Goal: Information Seeking & Learning: Learn about a topic

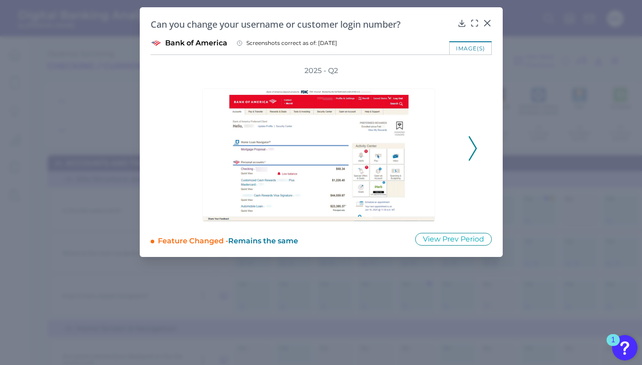
scroll to position [6916, 0]
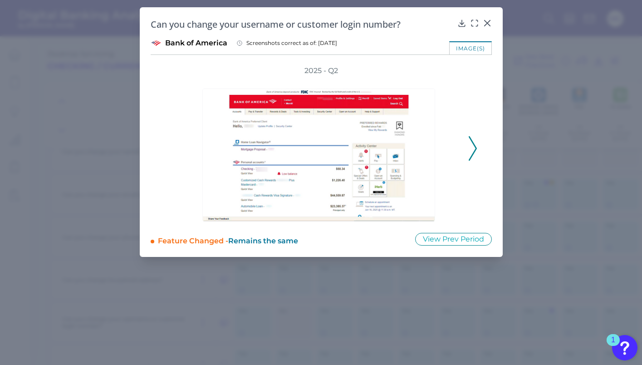
click at [482, 150] on div "2025 - Q2" at bounding box center [321, 144] width 341 height 156
click at [473, 150] on icon at bounding box center [472, 148] width 8 height 24
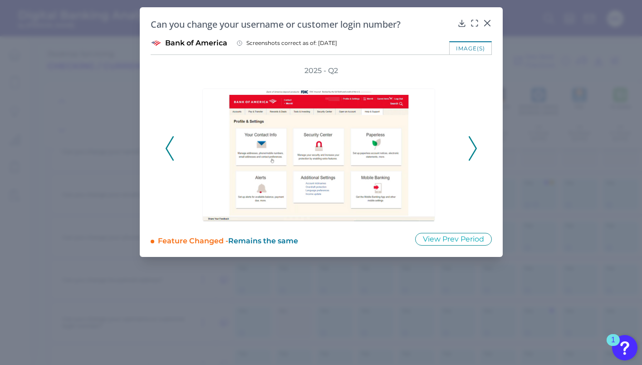
click at [473, 150] on icon at bounding box center [472, 148] width 8 height 24
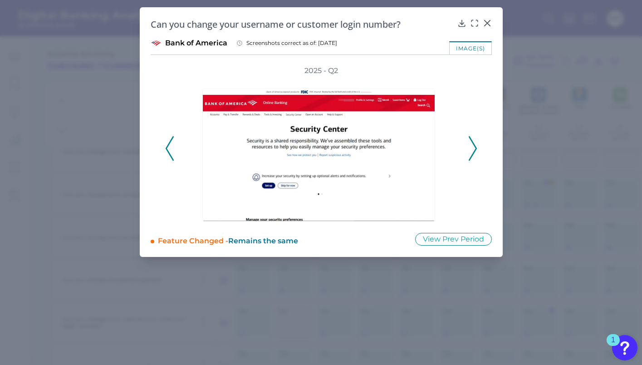
click at [473, 150] on icon at bounding box center [472, 148] width 8 height 24
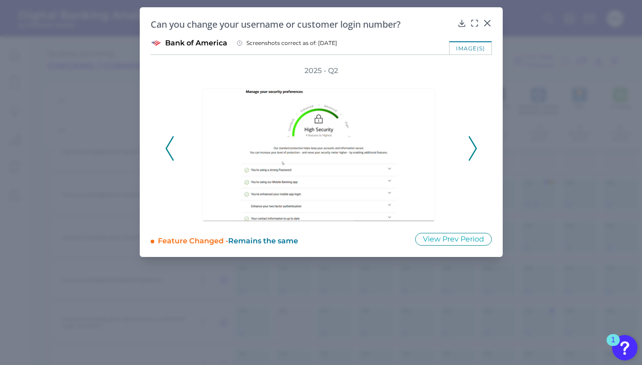
click at [473, 150] on icon at bounding box center [472, 148] width 8 height 24
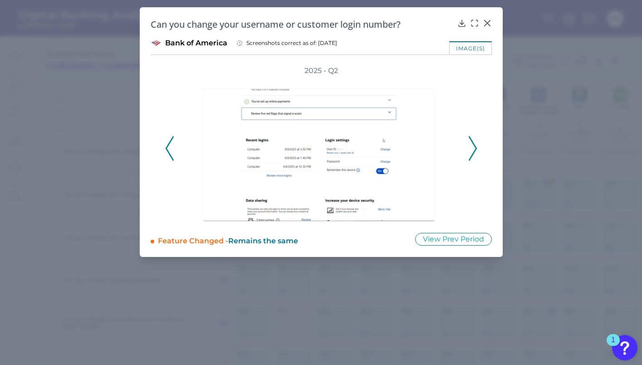
click at [473, 150] on icon at bounding box center [472, 148] width 8 height 24
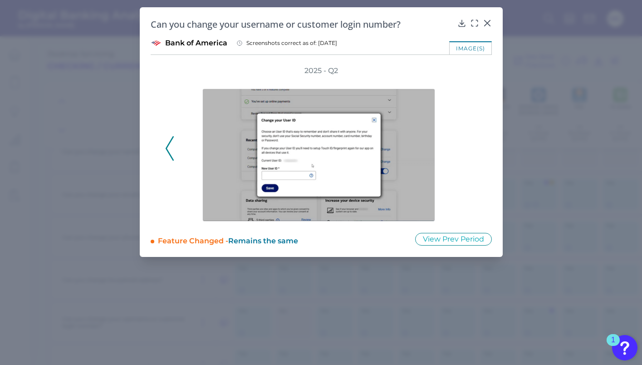
click at [473, 150] on div "2025 - Q2" at bounding box center [321, 144] width 312 height 156
click at [487, 23] on icon at bounding box center [486, 22] width 5 height 5
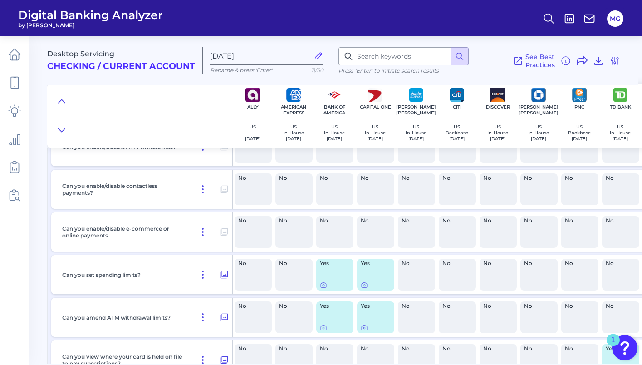
scroll to position [6501, 0]
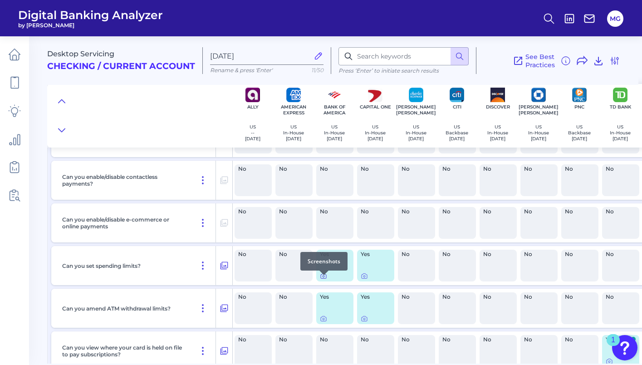
click at [323, 279] on icon at bounding box center [323, 275] width 7 height 7
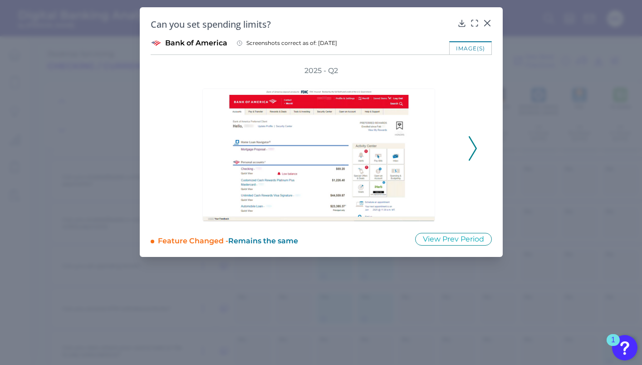
click at [469, 149] on icon at bounding box center [472, 148] width 8 height 24
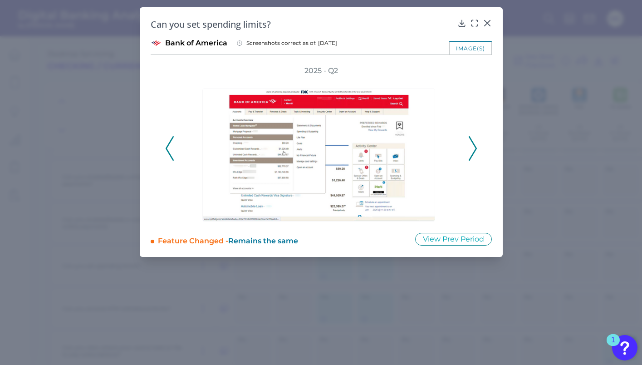
click at [469, 149] on icon at bounding box center [472, 148] width 8 height 24
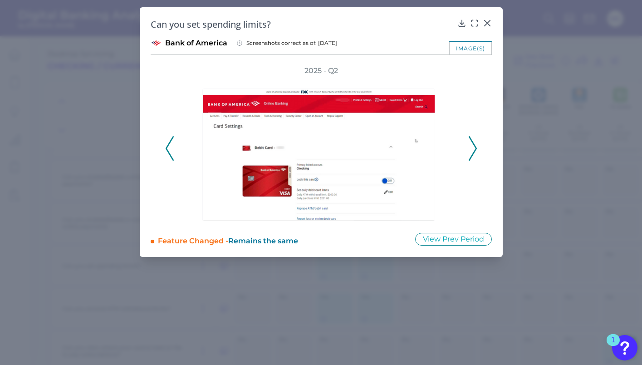
click at [469, 149] on icon at bounding box center [472, 148] width 8 height 24
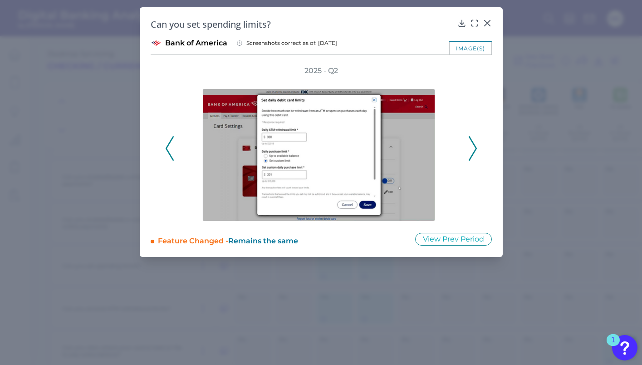
click at [469, 149] on icon at bounding box center [472, 148] width 8 height 24
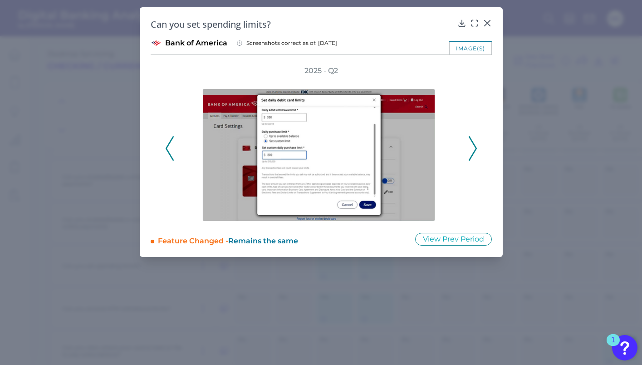
click at [469, 149] on icon at bounding box center [472, 148] width 8 height 24
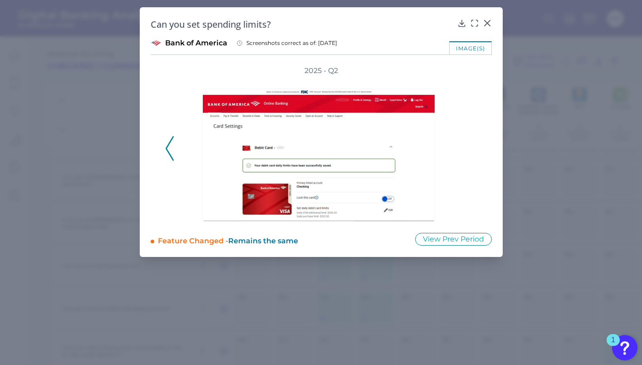
click at [469, 149] on div "2025 - Q2" at bounding box center [321, 144] width 312 height 156
click at [486, 23] on icon at bounding box center [486, 22] width 5 height 5
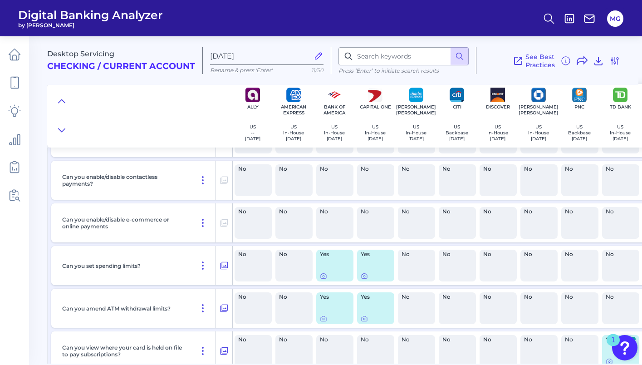
click at [606, 60] on div "See Best Practices Filters Clear all filters Experience Reset Mobile Servicing …" at bounding box center [548, 60] width 144 height 27
drag, startPoint x: 613, startPoint y: 59, endPoint x: 612, endPoint y: 64, distance: 4.6
click at [612, 59] on icon at bounding box center [614, 60] width 7 height 7
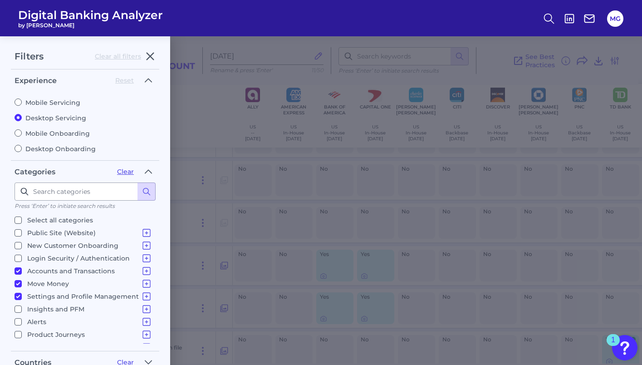
click at [17, 299] on input "Settings and Profile Management Changing settings Manage Account Holder Access …" at bounding box center [18, 295] width 7 height 7
checkbox input "false"
click at [17, 283] on input "Move Money Pay a Bill, Company or Person using an Account Number P2P - Payments…" at bounding box center [18, 283] width 7 height 7
checkbox input "false"
click at [18, 269] on input "Accounts and Transactions Site Structure and Menus Home Screen & Navigation Ind…" at bounding box center [18, 270] width 7 height 7
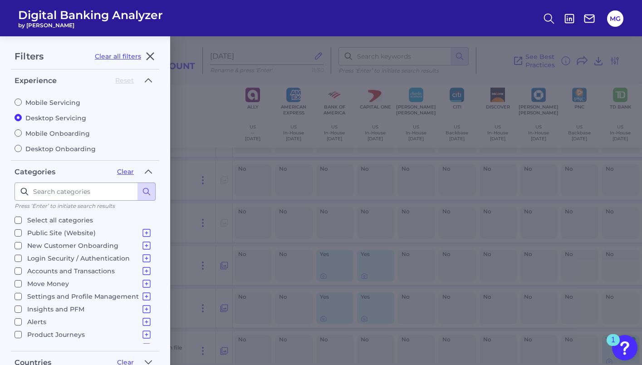
checkbox input "false"
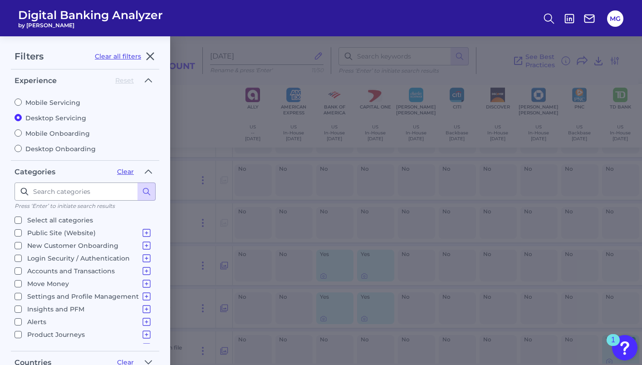
checkbox input "false"
click at [143, 267] on icon at bounding box center [146, 270] width 11 height 11
click at [30, 280] on input "Site Structure and Menus" at bounding box center [30, 283] width 7 height 7
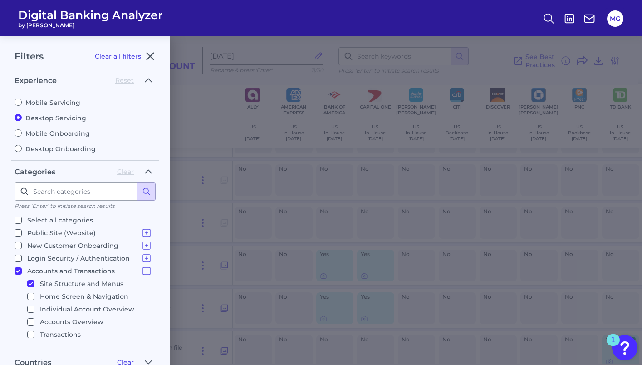
checkbox input "true"
click at [141, 257] on icon at bounding box center [146, 258] width 11 height 11
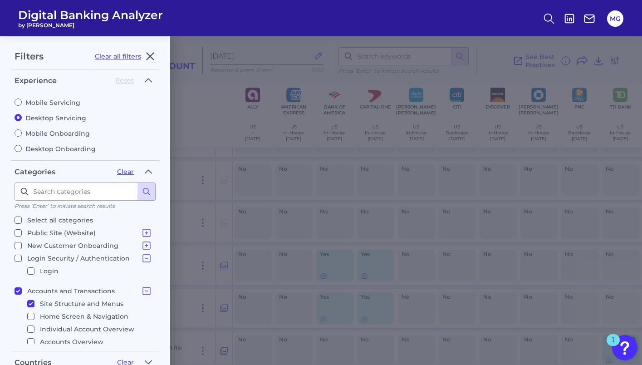
click at [141, 257] on icon at bounding box center [146, 258] width 11 height 11
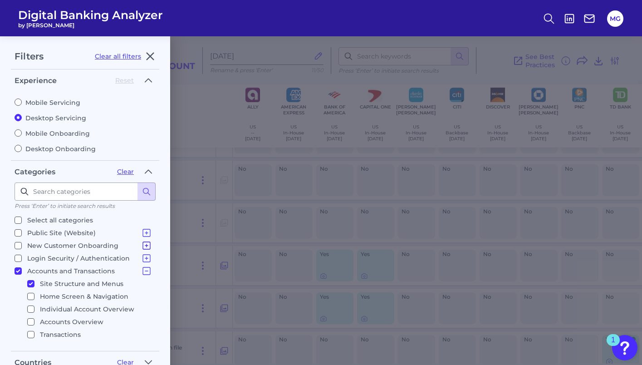
click at [144, 245] on icon at bounding box center [146, 245] width 11 height 11
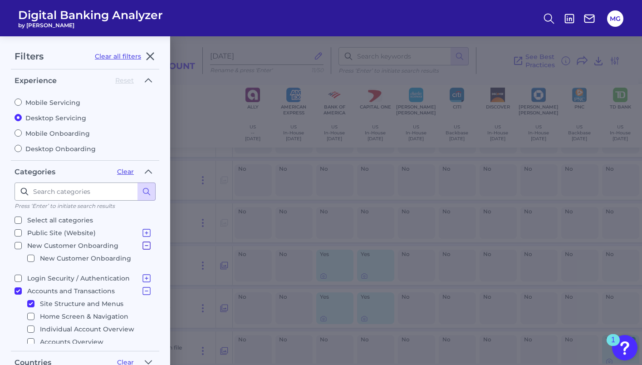
click at [144, 245] on icon at bounding box center [146, 245] width 11 height 11
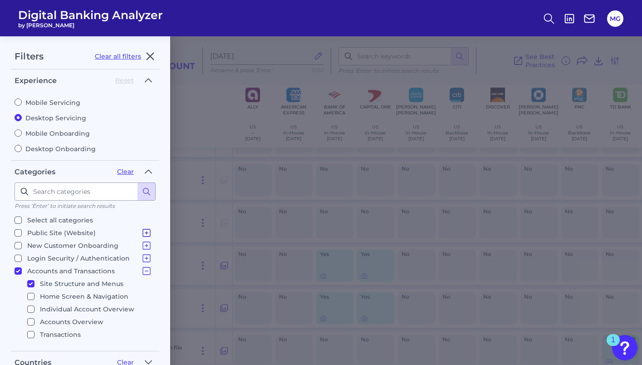
click at [145, 230] on icon at bounding box center [146, 232] width 11 height 11
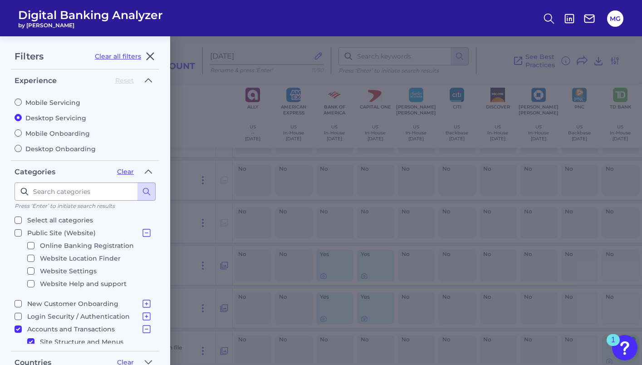
click at [145, 230] on icon at bounding box center [146, 232] width 11 height 11
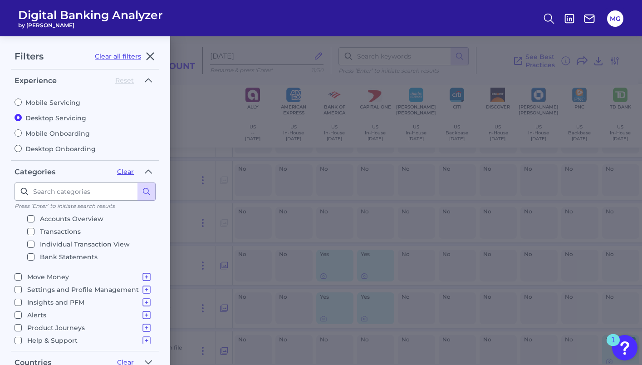
scroll to position [105, 0]
click at [141, 270] on icon at bounding box center [146, 274] width 11 height 11
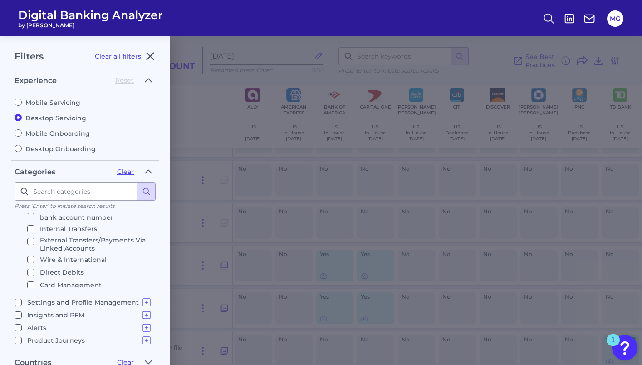
scroll to position [0, 0]
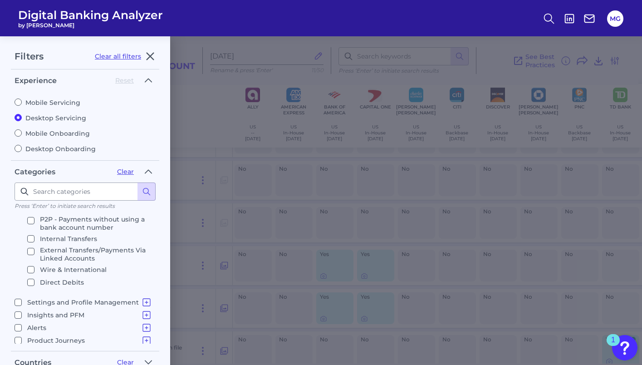
click at [32, 266] on input "Wire & International" at bounding box center [30, 269] width 7 height 7
checkbox input "true"
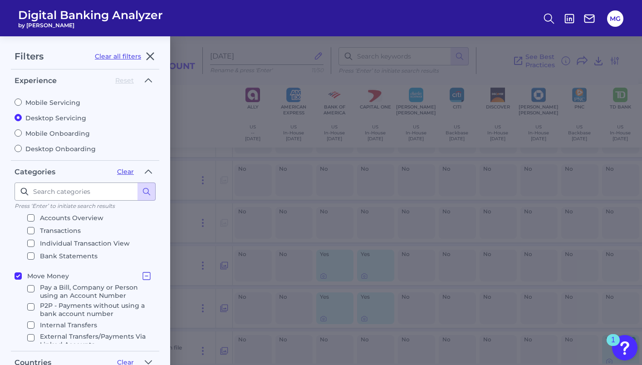
scroll to position [49, 0]
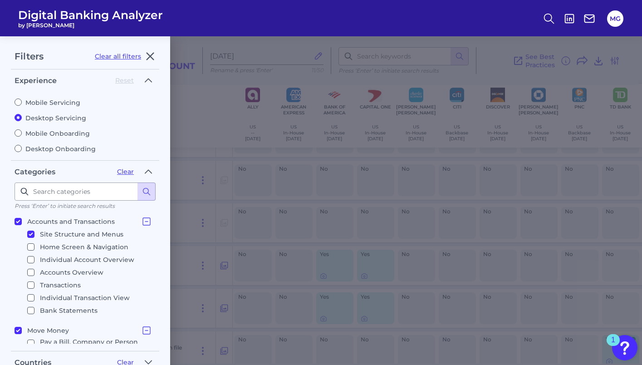
click at [19, 218] on input "Accounts and Transactions Site Structure and Menus Home Screen & Navigation Ind…" at bounding box center [18, 221] width 7 height 7
checkbox input "false"
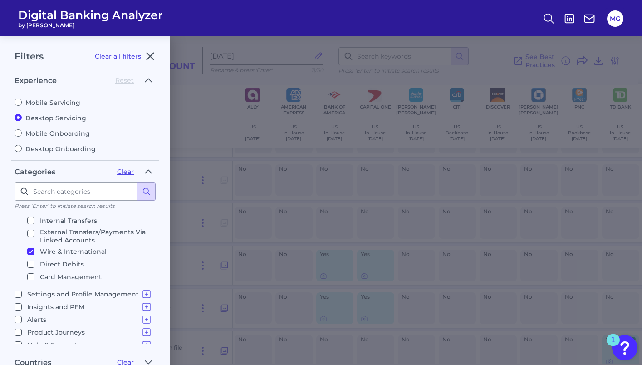
scroll to position [205, 0]
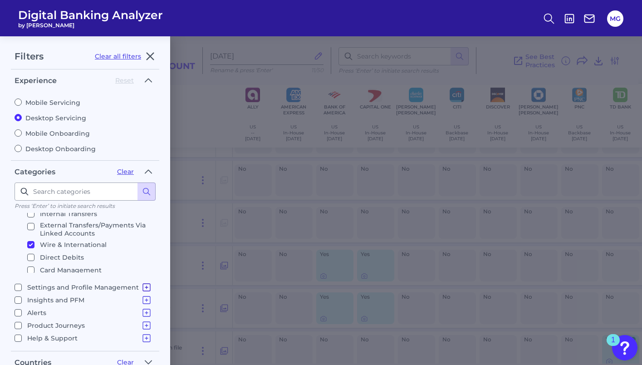
click at [144, 285] on icon at bounding box center [146, 287] width 11 height 11
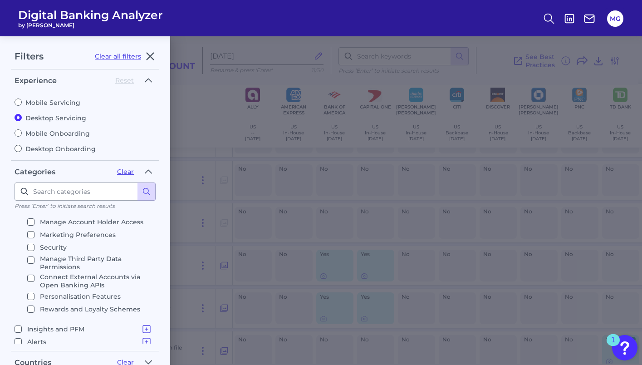
scroll to position [317, 0]
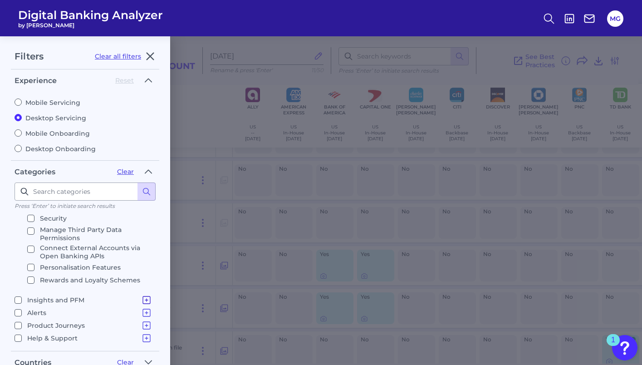
click at [144, 296] on icon at bounding box center [146, 299] width 11 height 11
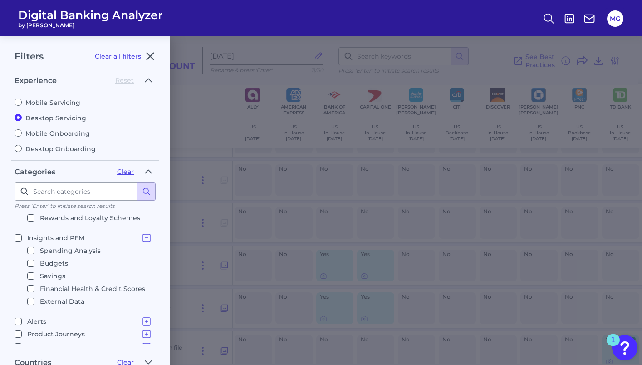
scroll to position [388, 0]
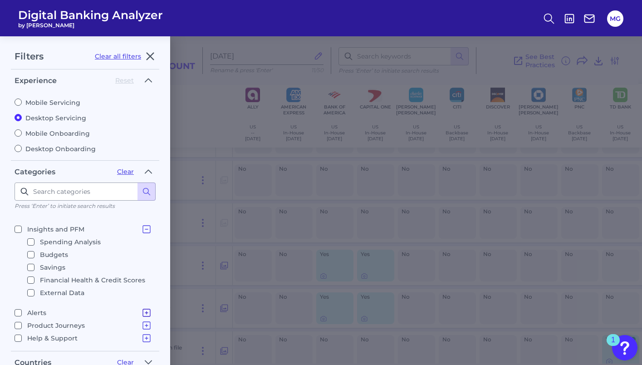
click at [141, 310] on icon at bounding box center [146, 312] width 11 height 11
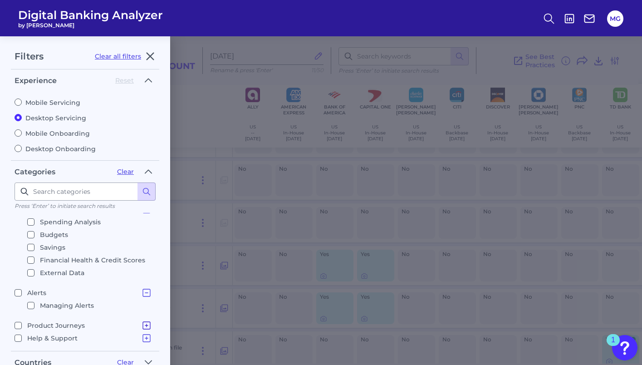
click at [142, 325] on icon at bounding box center [146, 325] width 11 height 11
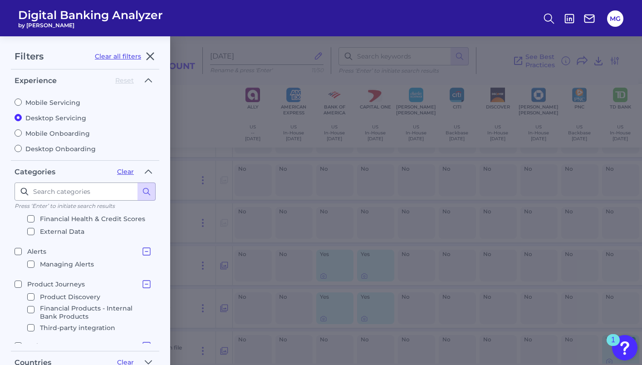
scroll to position [457, 0]
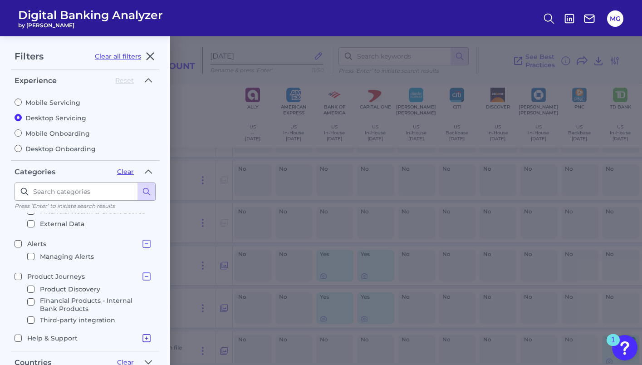
click at [144, 332] on icon at bounding box center [146, 337] width 11 height 11
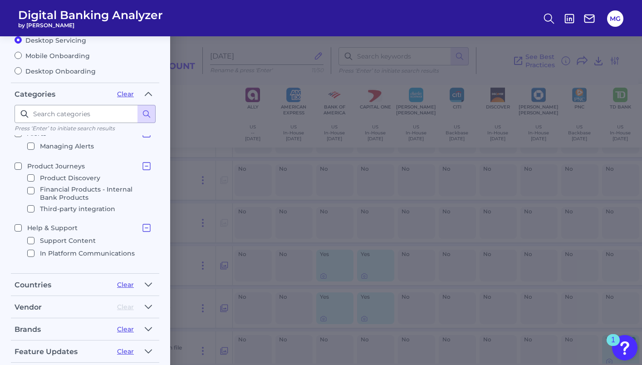
scroll to position [146, 0]
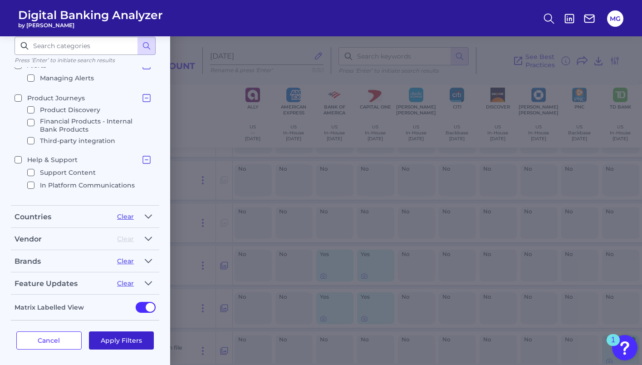
click at [129, 336] on button "Apply Filters" at bounding box center [121, 340] width 65 height 18
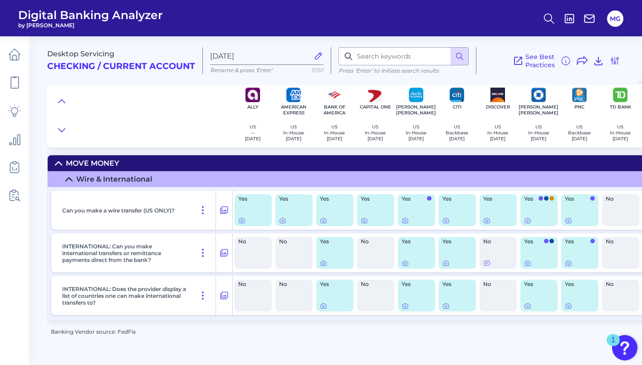
scroll to position [0, 0]
click at [254, 216] on div "Yes" at bounding box center [252, 210] width 37 height 32
click at [244, 219] on div at bounding box center [242, 215] width 9 height 9
click at [242, 220] on icon at bounding box center [242, 221] width 2 height 2
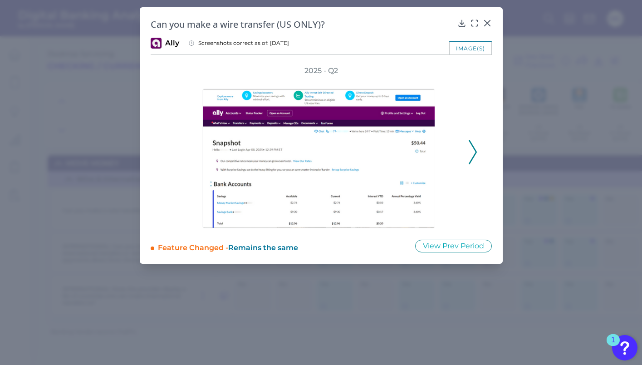
click at [472, 150] on icon at bounding box center [472, 152] width 8 height 24
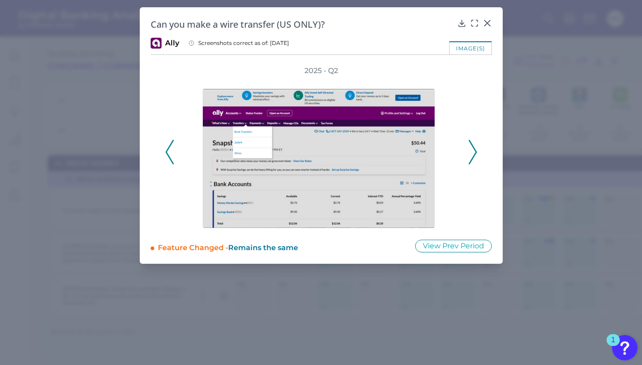
click at [472, 150] on icon at bounding box center [472, 152] width 8 height 24
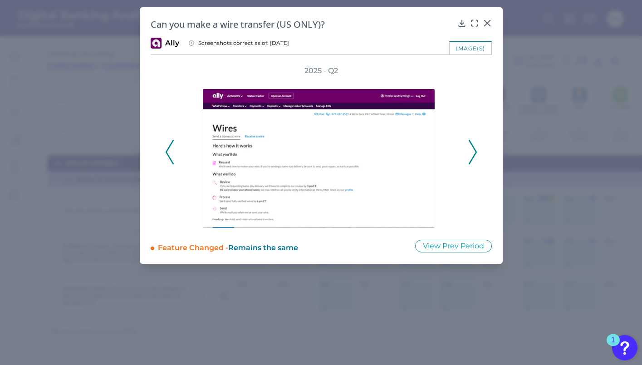
click at [472, 150] on icon at bounding box center [472, 152] width 8 height 24
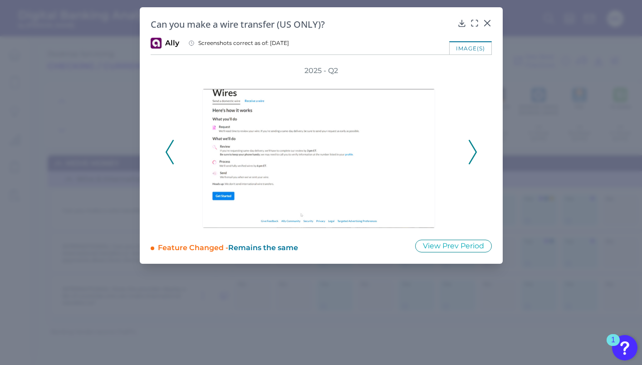
click at [472, 150] on icon at bounding box center [472, 152] width 8 height 24
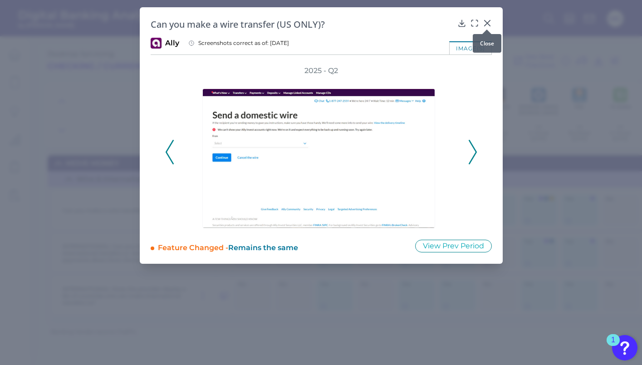
click at [486, 22] on icon at bounding box center [486, 23] width 9 height 9
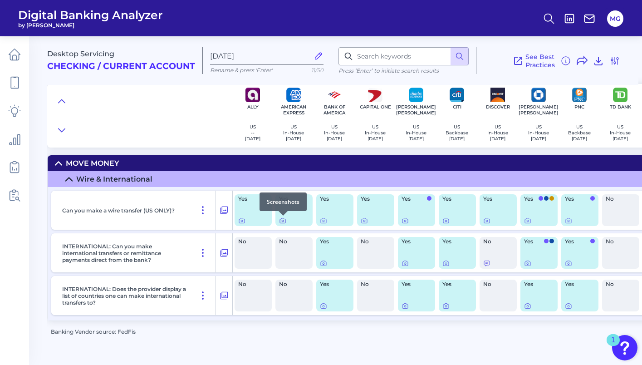
click at [282, 224] on icon at bounding box center [282, 220] width 7 height 7
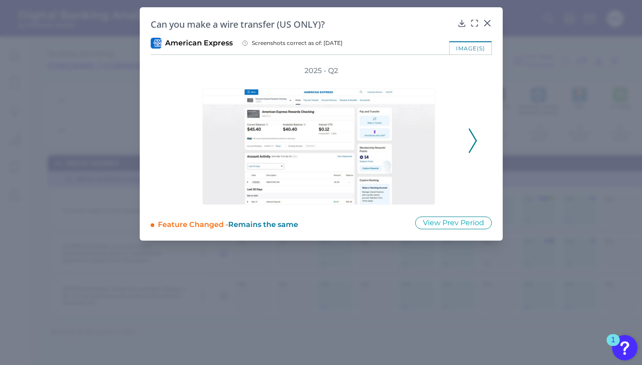
click at [470, 149] on polyline at bounding box center [472, 140] width 7 height 23
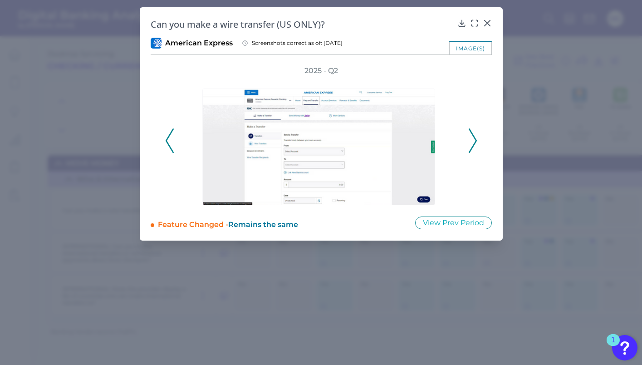
click at [471, 142] on icon at bounding box center [472, 140] width 8 height 24
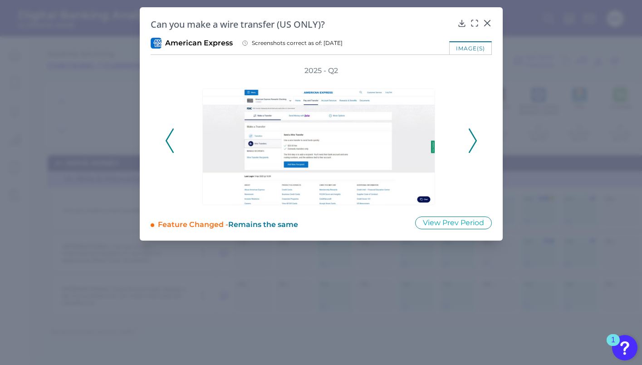
click at [471, 142] on icon at bounding box center [472, 140] width 8 height 24
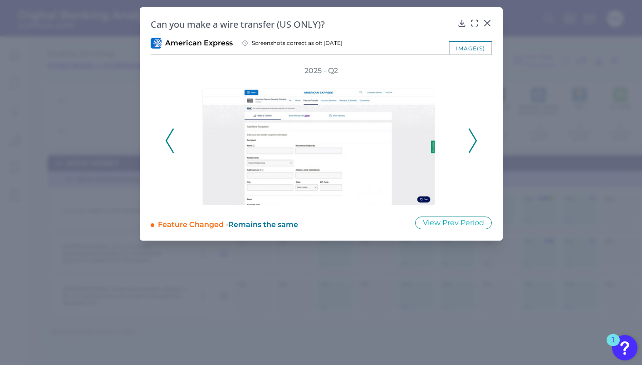
click at [471, 142] on icon at bounding box center [472, 140] width 8 height 24
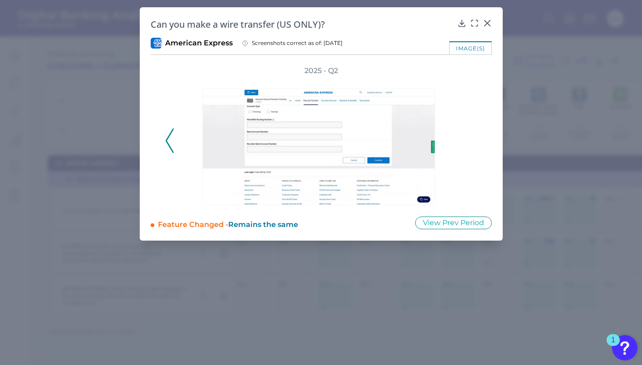
click at [471, 142] on div "2025 - Q2" at bounding box center [321, 135] width 312 height 139
click at [169, 143] on icon at bounding box center [170, 140] width 8 height 24
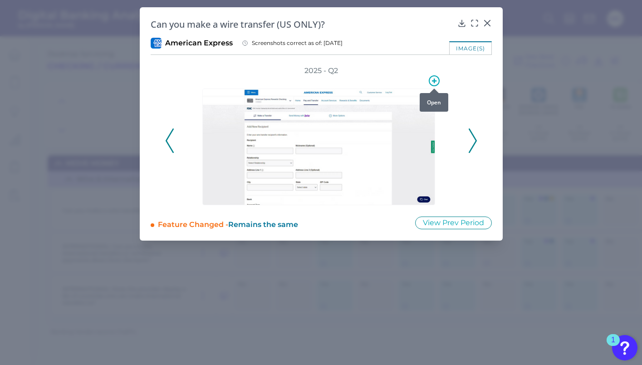
click at [434, 82] on icon at bounding box center [434, 80] width 5 height 5
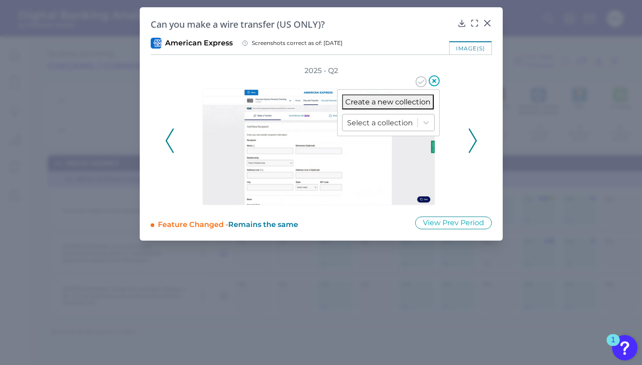
click at [395, 122] on div at bounding box center [380, 122] width 66 height 10
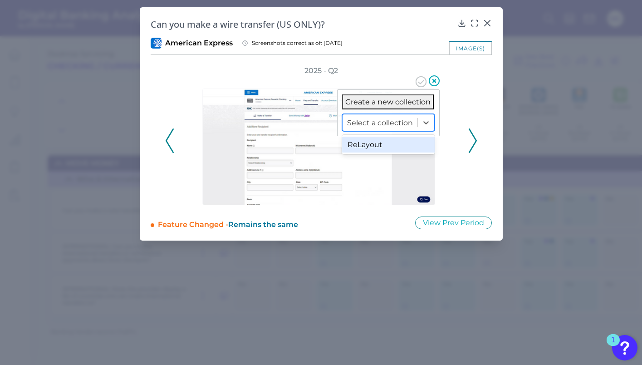
click at [391, 141] on div "ReLayout" at bounding box center [388, 144] width 93 height 16
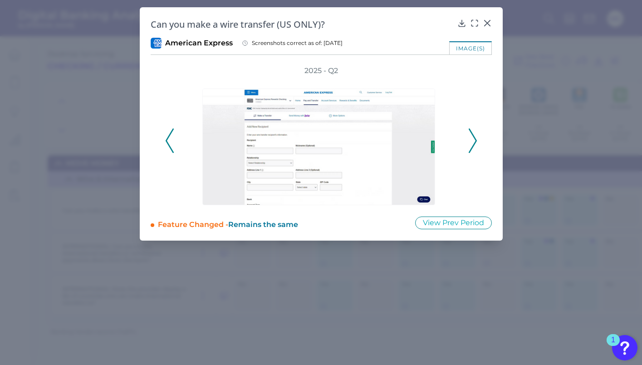
click at [163, 143] on div "2025 - Q2" at bounding box center [321, 135] width 341 height 139
click at [169, 142] on icon at bounding box center [170, 140] width 8 height 24
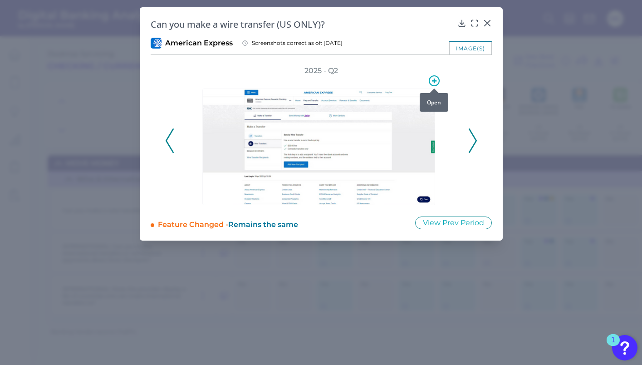
click at [432, 79] on icon at bounding box center [434, 80] width 11 height 11
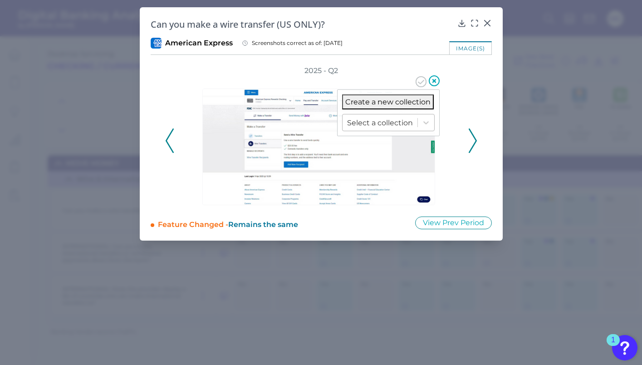
click at [388, 124] on div at bounding box center [380, 122] width 66 height 10
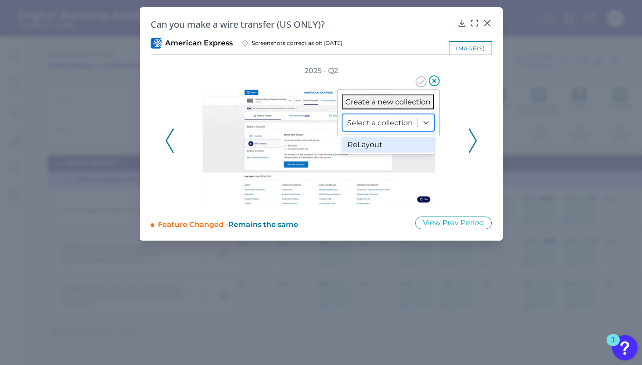
click at [383, 147] on div "ReLayout" at bounding box center [388, 144] width 93 height 16
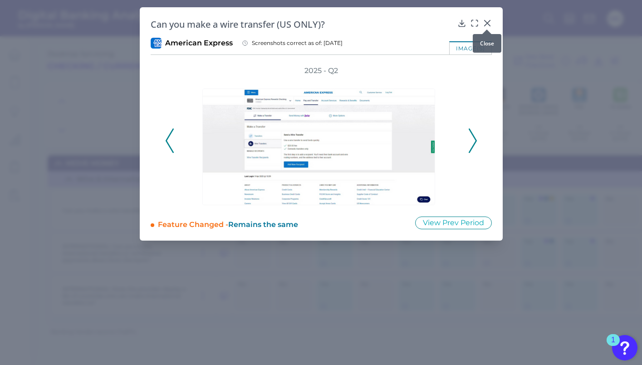
click at [488, 24] on icon at bounding box center [486, 23] width 9 height 9
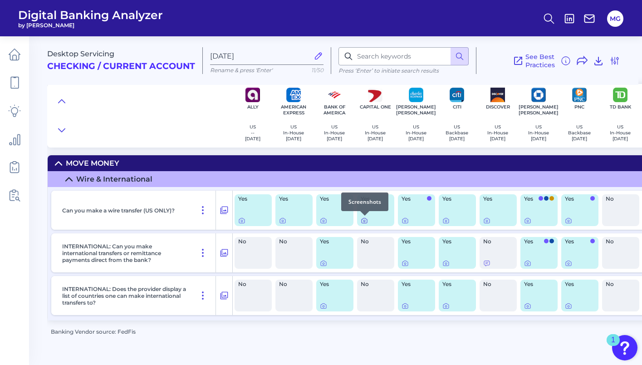
click at [365, 222] on icon at bounding box center [364, 221] width 2 height 2
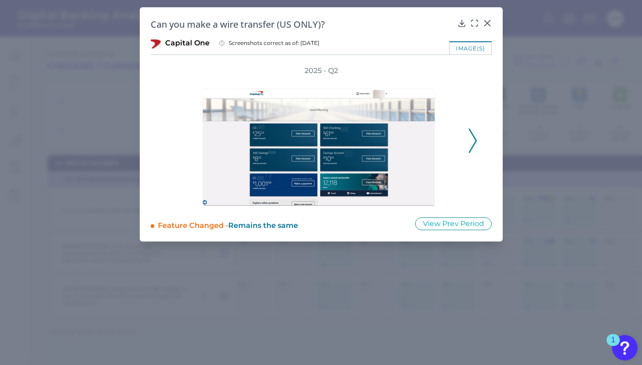
click at [472, 136] on icon at bounding box center [472, 140] width 8 height 24
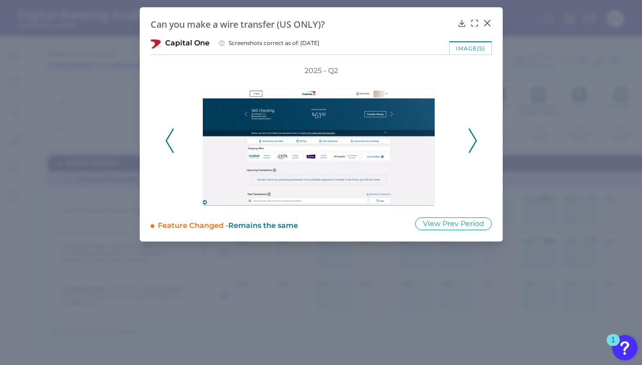
click at [471, 136] on icon at bounding box center [472, 140] width 8 height 24
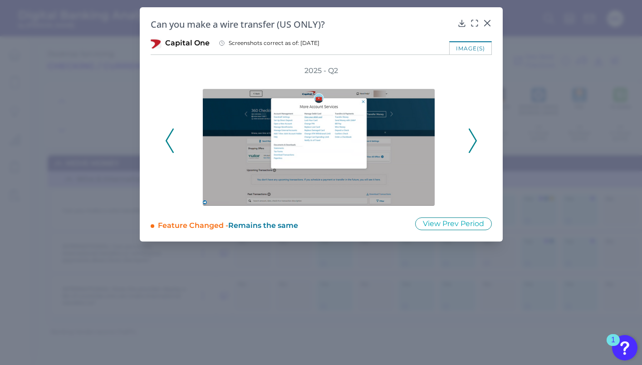
click at [472, 136] on icon at bounding box center [472, 140] width 8 height 24
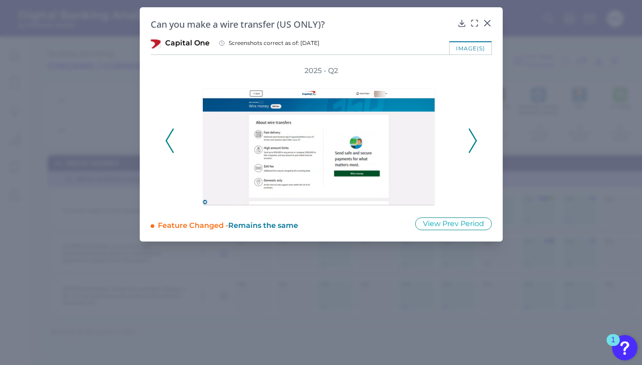
click at [472, 136] on icon at bounding box center [472, 140] width 8 height 24
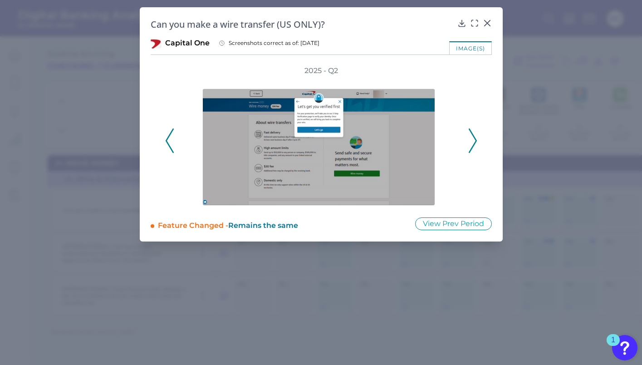
click at [472, 136] on icon at bounding box center [472, 140] width 8 height 24
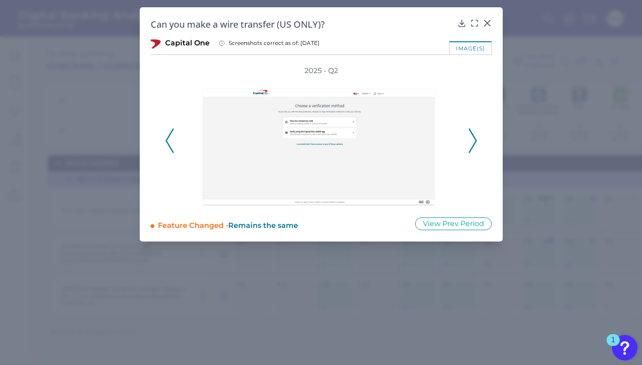
click at [472, 136] on icon at bounding box center [472, 140] width 8 height 24
drag, startPoint x: 486, startPoint y: 23, endPoint x: 482, endPoint y: 29, distance: 6.7
click at [485, 24] on icon at bounding box center [486, 23] width 9 height 9
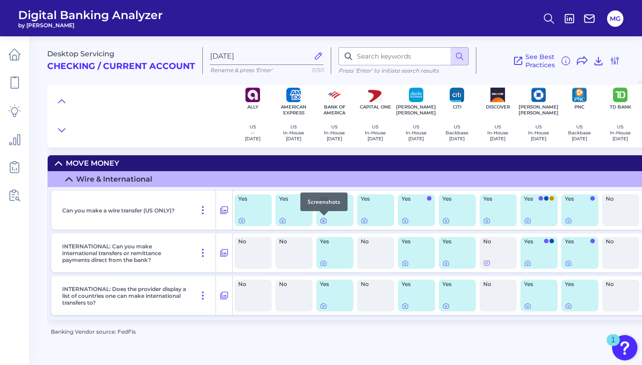
click at [326, 221] on icon at bounding box center [323, 220] width 5 height 5
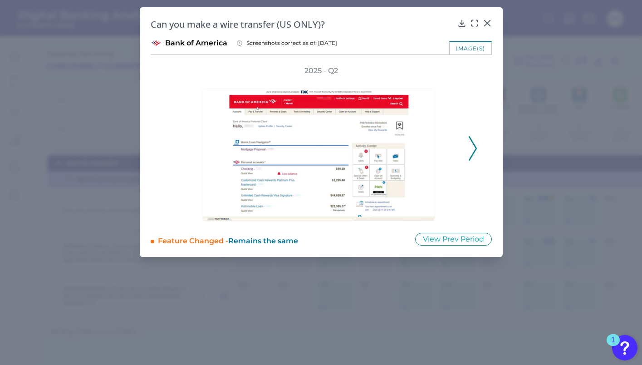
click at [472, 146] on icon at bounding box center [472, 148] width 8 height 24
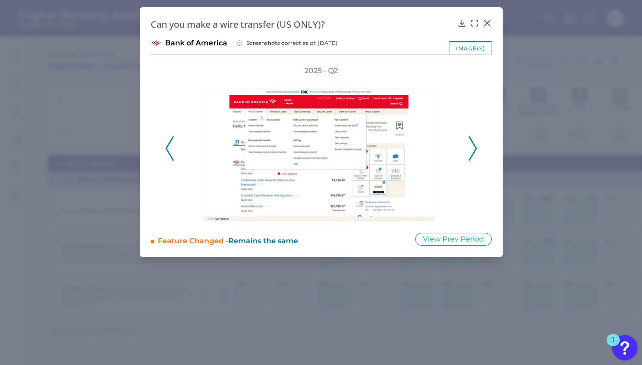
click at [473, 146] on icon at bounding box center [472, 148] width 8 height 24
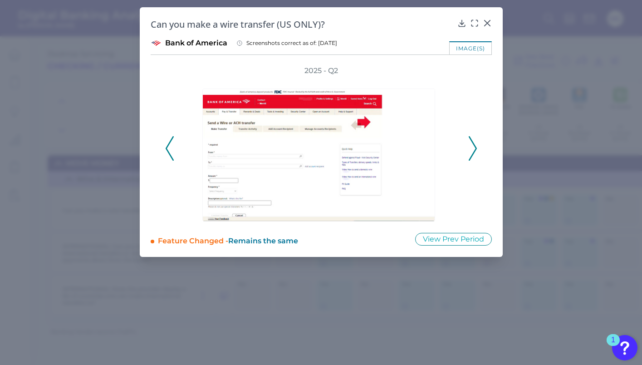
click at [473, 146] on icon at bounding box center [472, 148] width 8 height 24
drag, startPoint x: 433, startPoint y: 76, endPoint x: 433, endPoint y: 81, distance: 5.5
click at [433, 80] on icon at bounding box center [434, 80] width 5 height 5
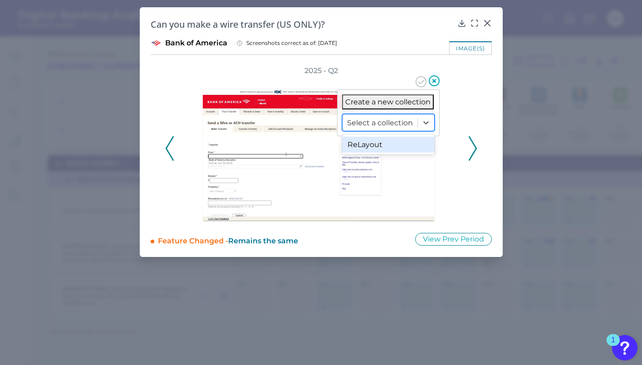
click at [393, 124] on div at bounding box center [380, 122] width 66 height 10
click at [390, 149] on div "ReLayout" at bounding box center [388, 144] width 93 height 16
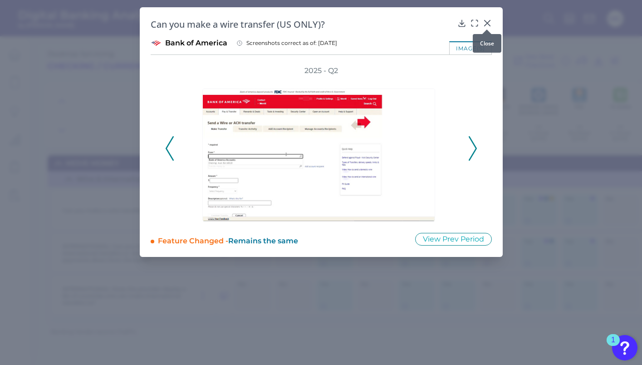
click at [487, 25] on div at bounding box center [486, 29] width 9 height 9
click at [469, 151] on icon at bounding box center [472, 148] width 8 height 24
click at [469, 150] on icon at bounding box center [472, 148] width 8 height 24
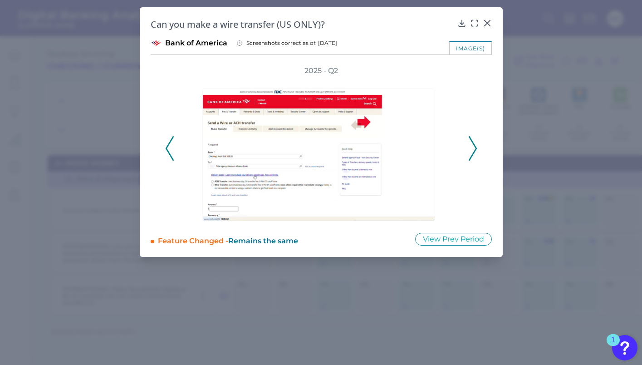
click at [469, 150] on icon at bounding box center [472, 148] width 8 height 24
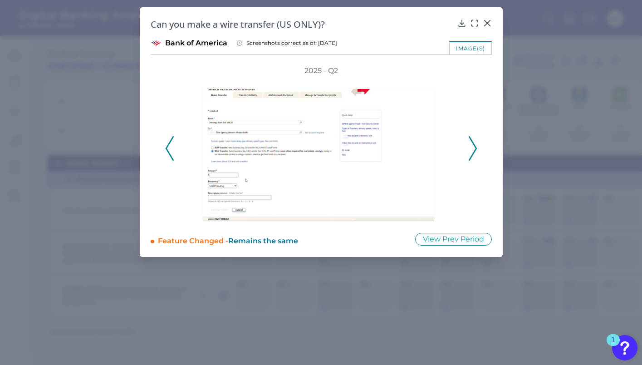
click at [469, 150] on icon at bounding box center [472, 148] width 8 height 24
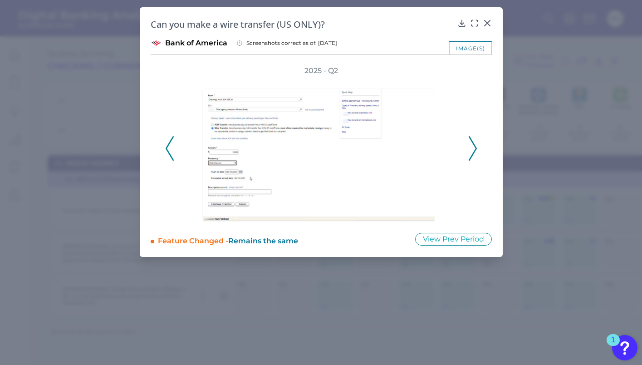
click at [475, 140] on icon at bounding box center [472, 148] width 8 height 24
click at [477, 140] on button at bounding box center [472, 148] width 9 height 24
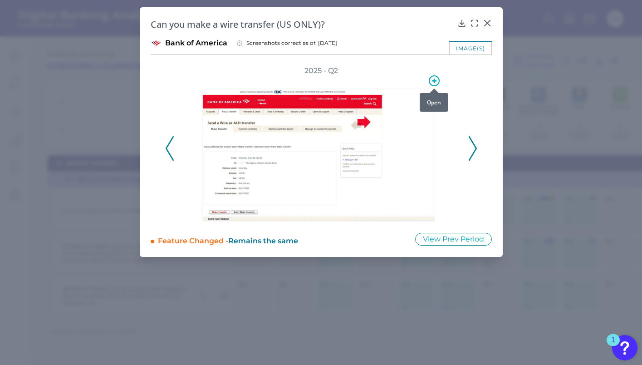
click at [436, 79] on icon at bounding box center [434, 80] width 11 height 11
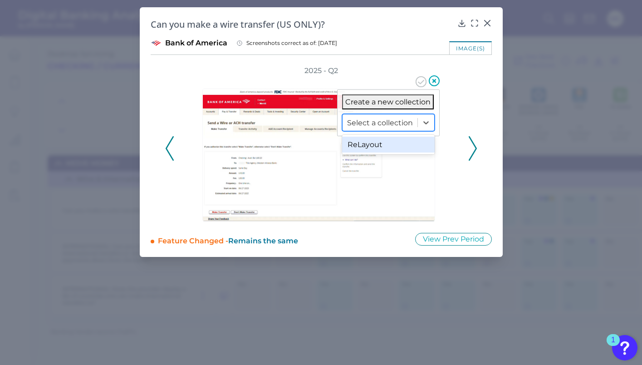
drag, startPoint x: 396, startPoint y: 122, endPoint x: 395, endPoint y: 136, distance: 14.1
click at [396, 122] on div at bounding box center [380, 122] width 66 height 10
click at [386, 145] on div "ReLayout" at bounding box center [388, 144] width 93 height 16
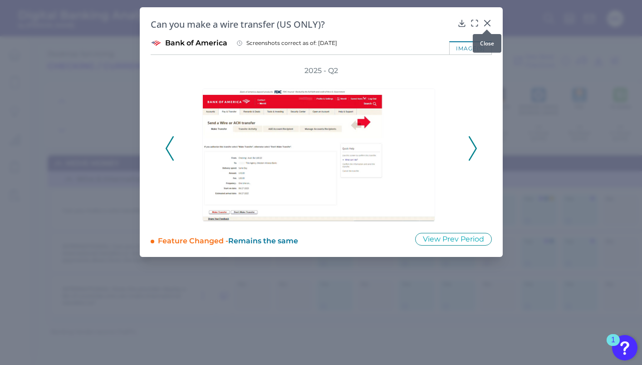
drag, startPoint x: 489, startPoint y: 20, endPoint x: 485, endPoint y: 29, distance: 9.1
click at [488, 20] on icon at bounding box center [486, 23] width 9 height 9
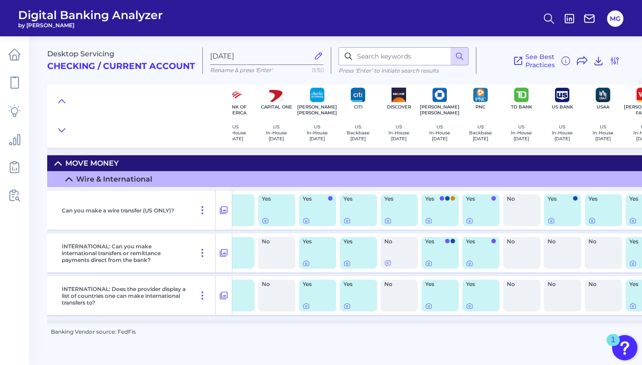
scroll to position [0, 126]
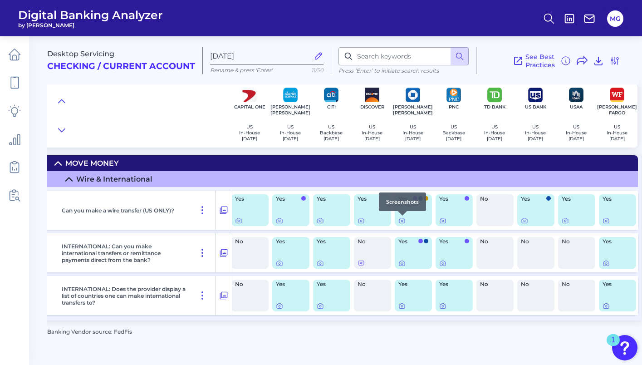
click at [401, 219] on div at bounding box center [402, 215] width 9 height 9
click at [402, 222] on icon at bounding box center [401, 220] width 7 height 7
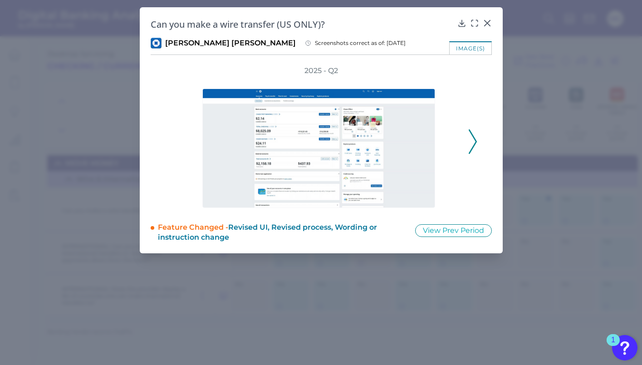
click at [468, 134] on button at bounding box center [472, 141] width 9 height 24
click at [472, 135] on polyline at bounding box center [472, 141] width 7 height 23
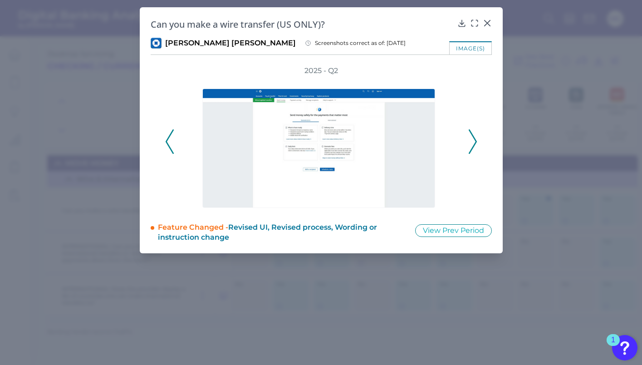
click at [472, 135] on polyline at bounding box center [472, 141] width 7 height 23
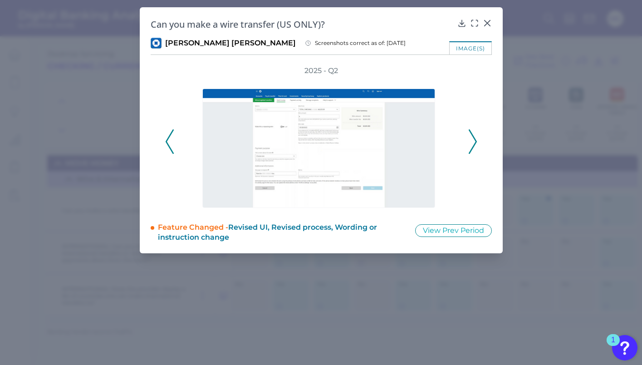
click at [472, 135] on polyline at bounding box center [472, 141] width 7 height 23
click at [431, 82] on icon at bounding box center [434, 80] width 11 height 11
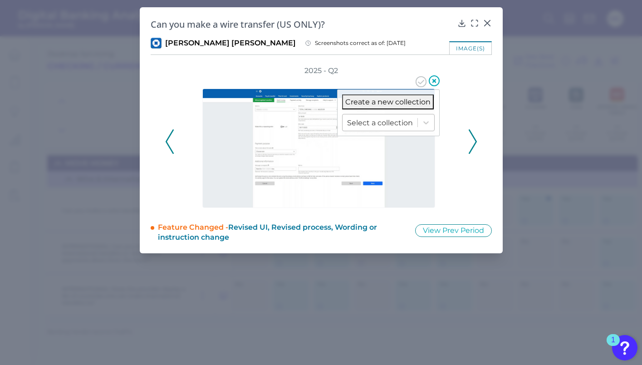
click at [410, 117] on div at bounding box center [380, 122] width 66 height 10
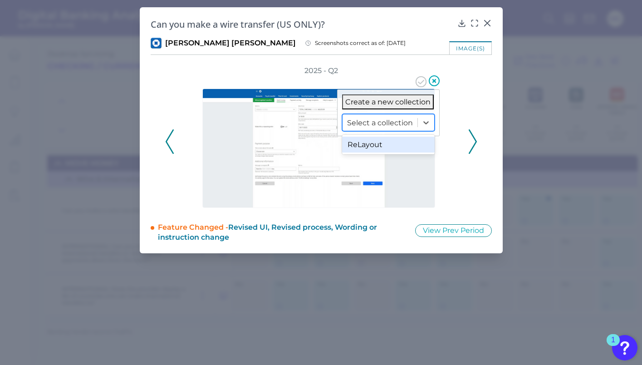
click at [401, 143] on div "ReLayout" at bounding box center [388, 144] width 93 height 16
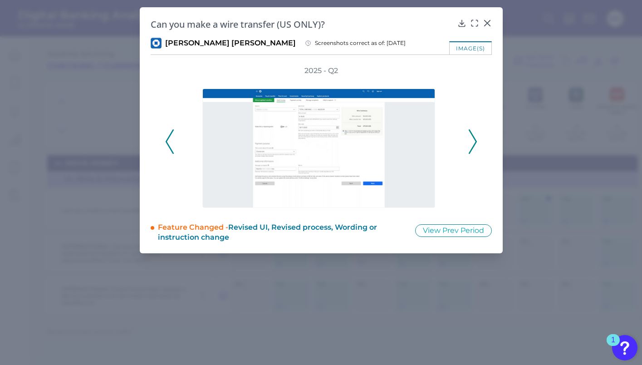
click at [471, 138] on icon at bounding box center [472, 141] width 8 height 24
click at [477, 141] on div "2025 - Q2" at bounding box center [321, 137] width 341 height 142
click at [473, 140] on icon at bounding box center [472, 141] width 8 height 24
click at [476, 141] on button at bounding box center [472, 141] width 9 height 24
click at [476, 141] on div "2025 - Q2" at bounding box center [321, 137] width 312 height 142
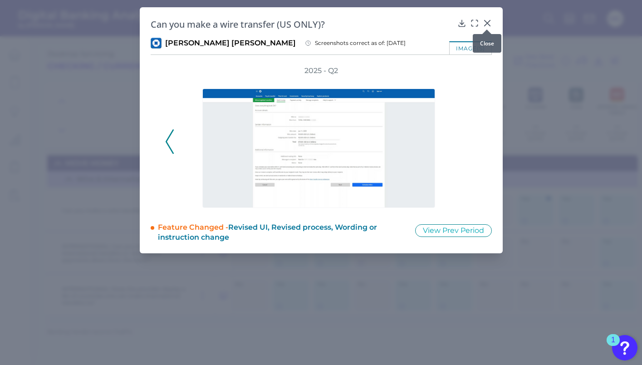
click at [487, 18] on button at bounding box center [486, 22] width 9 height 9
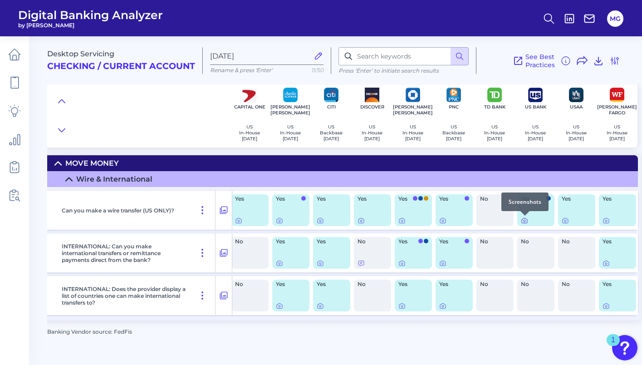
click at [525, 222] on icon at bounding box center [524, 220] width 7 height 7
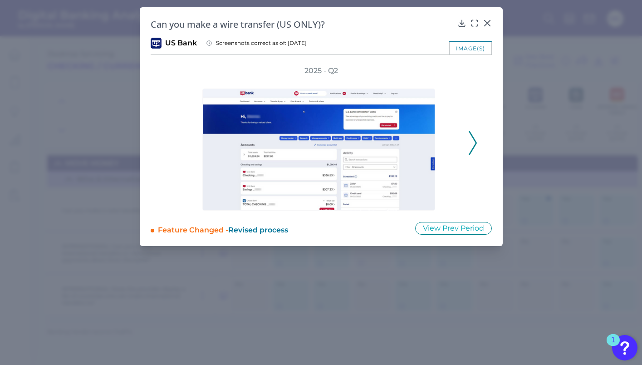
click at [471, 139] on icon at bounding box center [472, 143] width 8 height 24
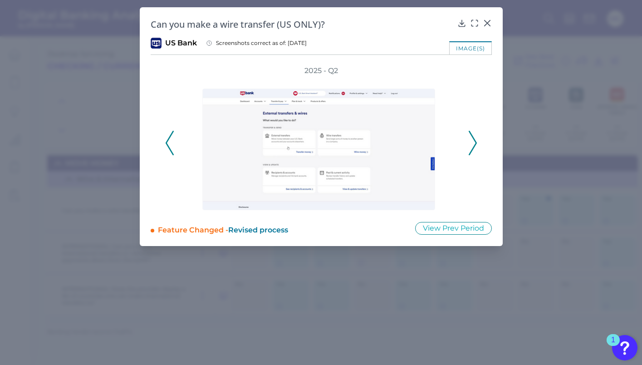
click at [471, 139] on icon at bounding box center [472, 143] width 8 height 24
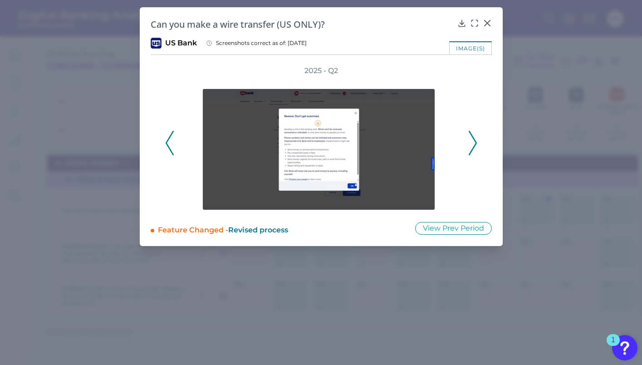
click at [471, 139] on icon at bounding box center [472, 143] width 8 height 24
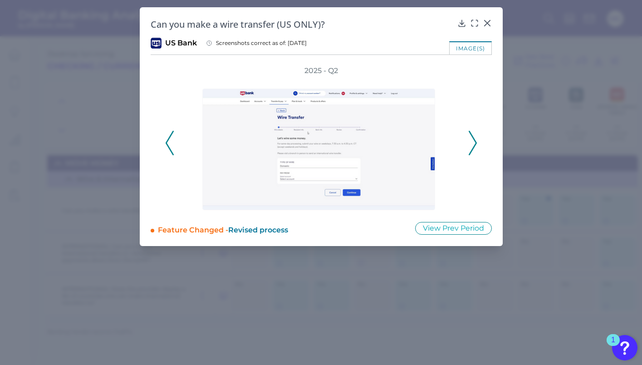
click at [471, 139] on icon at bounding box center [472, 143] width 8 height 24
click at [433, 82] on icon at bounding box center [434, 80] width 11 height 11
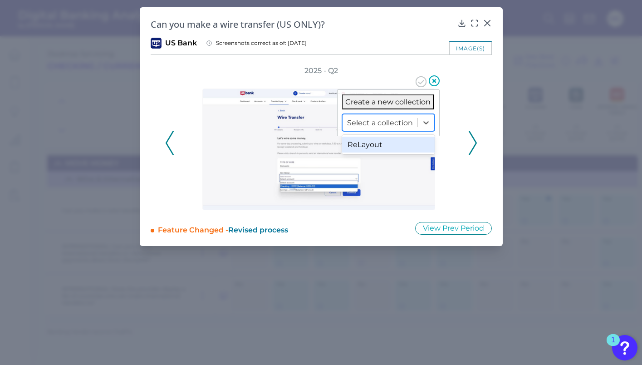
click at [405, 122] on div at bounding box center [380, 122] width 66 height 10
click at [401, 140] on div "ReLayout" at bounding box center [388, 144] width 93 height 16
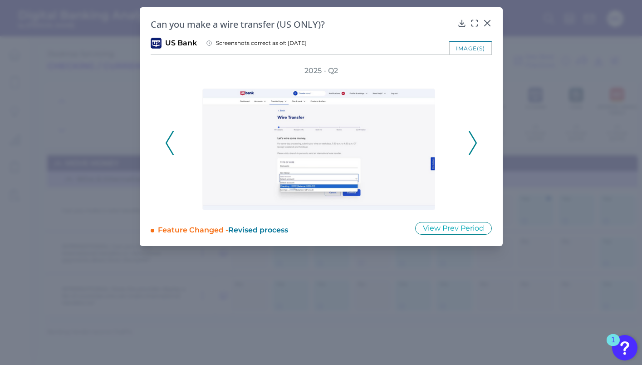
click at [475, 141] on polyline at bounding box center [472, 143] width 7 height 23
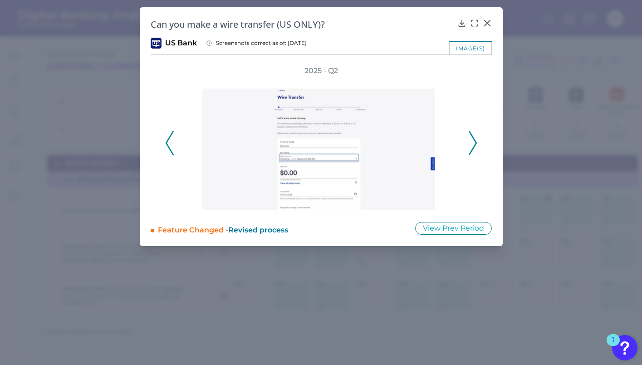
click at [475, 141] on polyline at bounding box center [472, 143] width 7 height 23
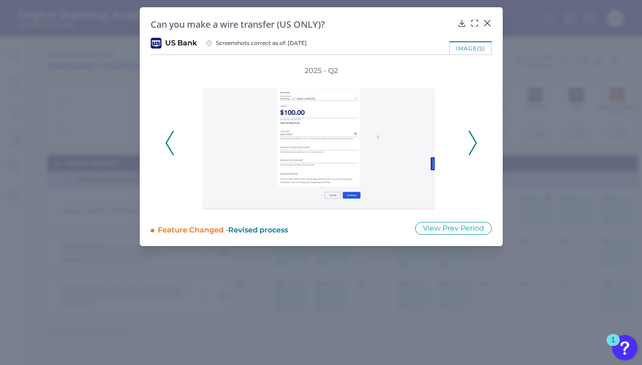
click at [475, 141] on icon at bounding box center [472, 143] width 8 height 24
click at [470, 133] on polyline at bounding box center [472, 143] width 7 height 23
click at [487, 26] on div at bounding box center [486, 29] width 9 height 9
click at [487, 21] on icon at bounding box center [486, 23] width 9 height 9
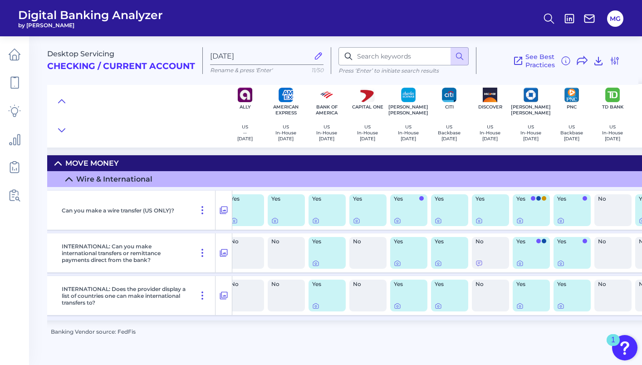
scroll to position [0, 0]
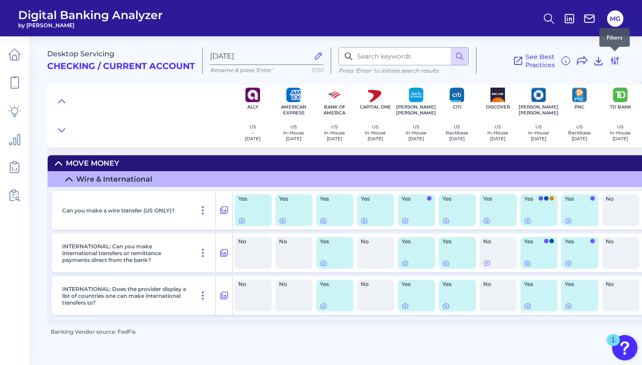
click at [614, 60] on icon at bounding box center [614, 60] width 11 height 11
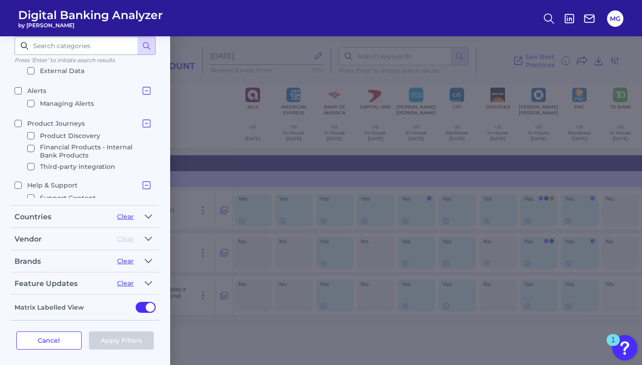
click at [98, 161] on p "Third-party integration" at bounding box center [77, 166] width 75 height 11
click at [34, 163] on input "Third-party integration" at bounding box center [30, 166] width 7 height 7
checkbox input "true"
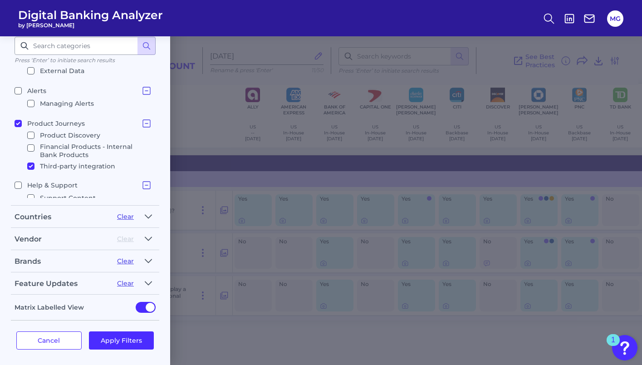
click at [81, 162] on p "Third-party integration" at bounding box center [77, 166] width 75 height 11
click at [34, 162] on input "Third-party integration" at bounding box center [30, 165] width 7 height 7
checkbox input "false"
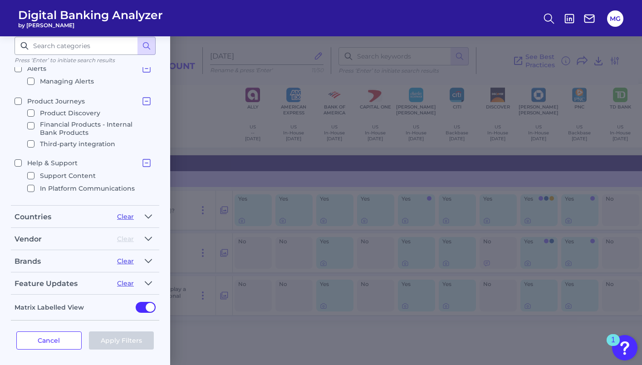
scroll to position [490, 0]
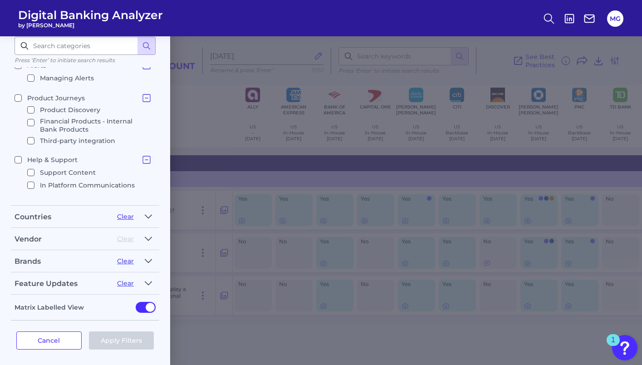
click at [83, 168] on p "Support Content" at bounding box center [68, 172] width 56 height 11
click at [34, 169] on input "Support Content" at bounding box center [30, 172] width 7 height 7
checkbox input "true"
click at [83, 168] on p "Support Content" at bounding box center [68, 172] width 56 height 11
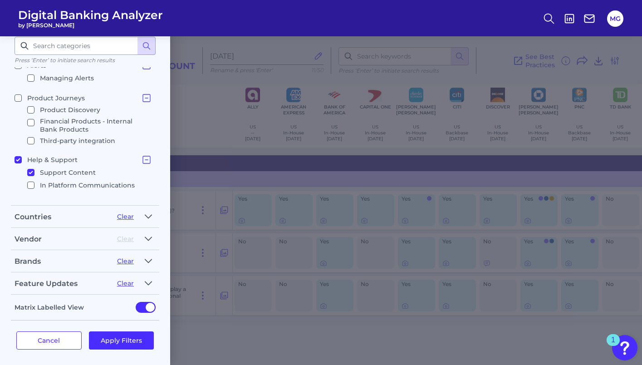
click at [34, 169] on input "Support Content" at bounding box center [30, 172] width 7 height 7
checkbox input "false"
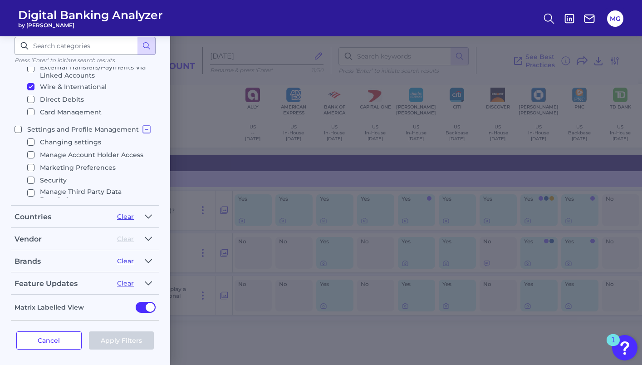
scroll to position [0, 0]
click at [33, 93] on input "Wire & International" at bounding box center [30, 96] width 7 height 7
checkbox input "false"
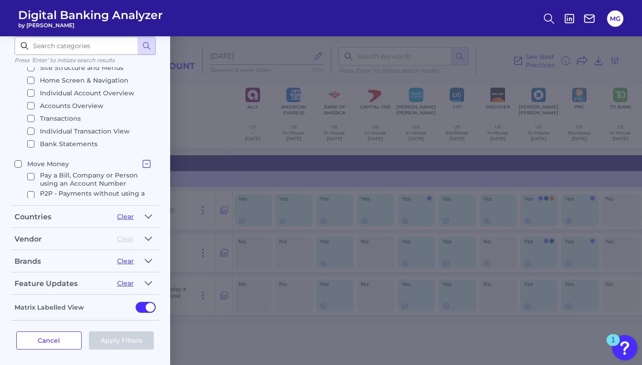
scroll to position [52, 0]
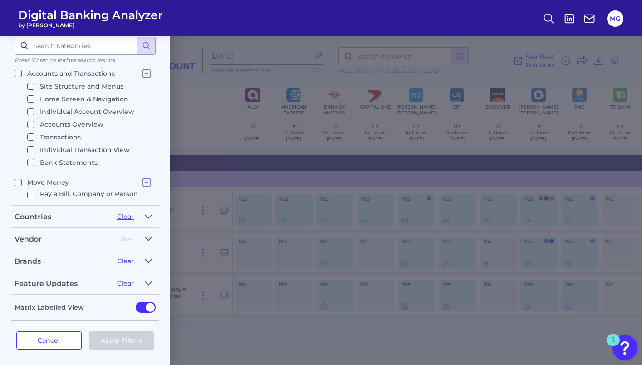
click at [91, 136] on label "Transactions" at bounding box center [87, 137] width 121 height 11
click at [34, 136] on input "Transactions" at bounding box center [30, 136] width 7 height 7
checkbox input "true"
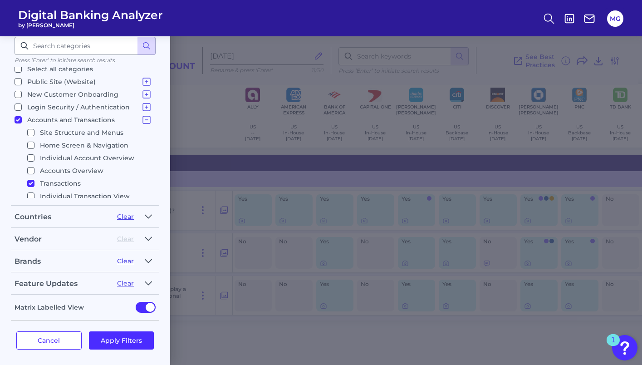
scroll to position [0, 0]
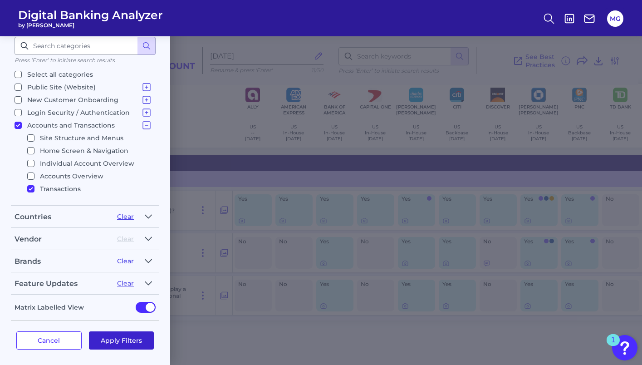
click at [119, 331] on button "Apply Filters" at bounding box center [121, 340] width 65 height 18
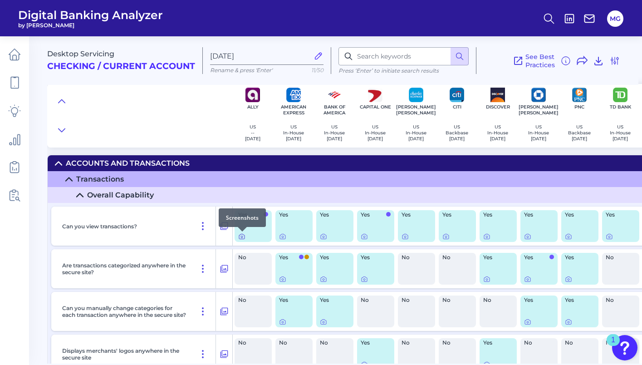
click at [241, 238] on icon at bounding box center [241, 236] width 7 height 7
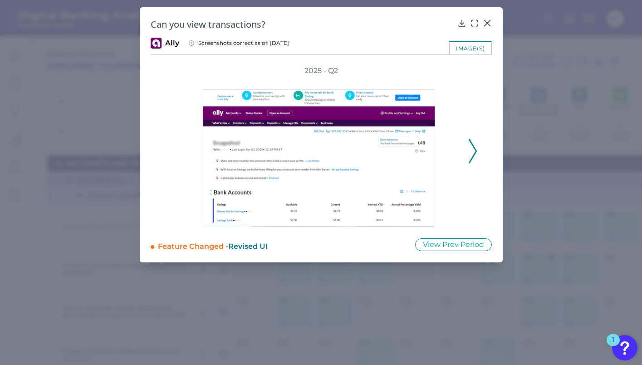
click at [477, 150] on div "2025 - Q2" at bounding box center [321, 146] width 341 height 161
click at [471, 151] on icon at bounding box center [472, 151] width 8 height 24
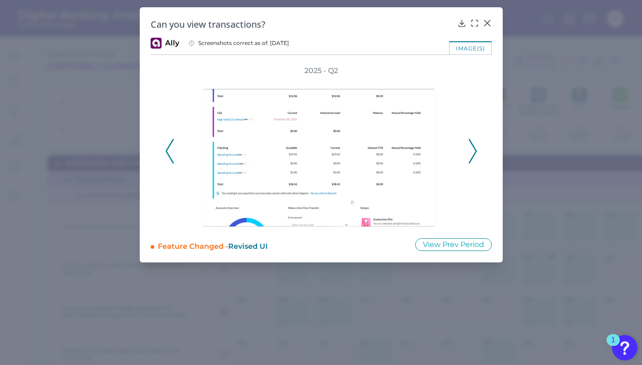
click at [469, 157] on icon at bounding box center [472, 151] width 8 height 24
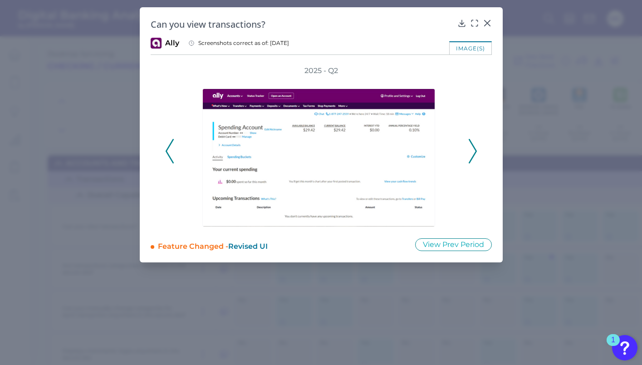
drag, startPoint x: 494, startPoint y: 23, endPoint x: 489, endPoint y: 23, distance: 5.0
click at [494, 23] on div "Can you view transactions? Ally Screenshots correct as of: [DATE] image(s) 2025…" at bounding box center [321, 134] width 363 height 255
click at [488, 22] on icon at bounding box center [486, 22] width 5 height 5
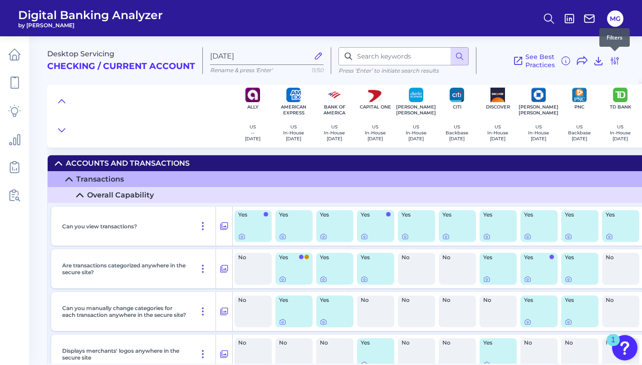
drag, startPoint x: 615, startPoint y: 57, endPoint x: 544, endPoint y: 69, distance: 72.2
click at [615, 57] on icon at bounding box center [614, 60] width 11 height 11
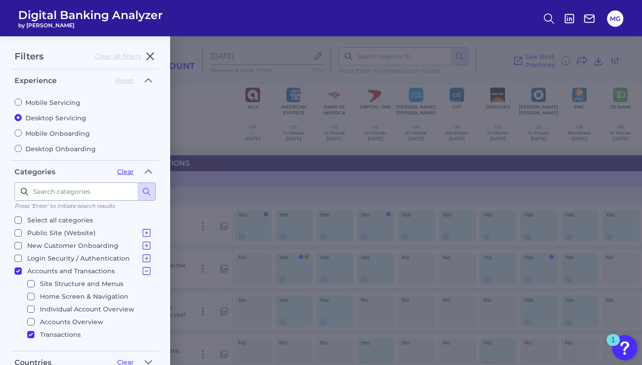
click at [18, 267] on input "Accounts and Transactions Site Structure and Menus Home Screen & Navigation Ind…" at bounding box center [18, 270] width 7 height 7
checkbox input "false"
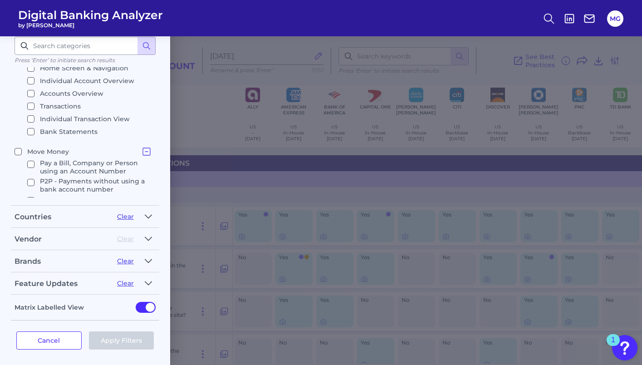
scroll to position [86, 0]
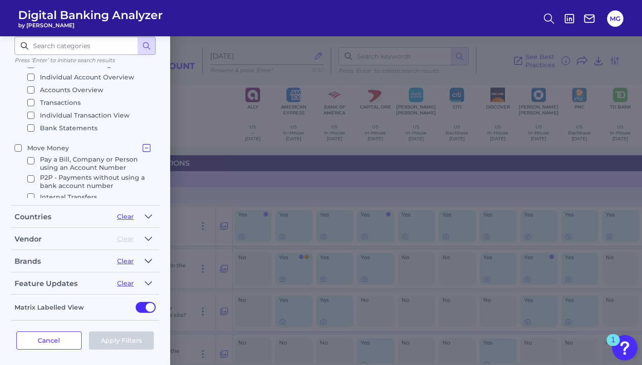
click at [148, 259] on icon "button" at bounding box center [148, 260] width 7 height 11
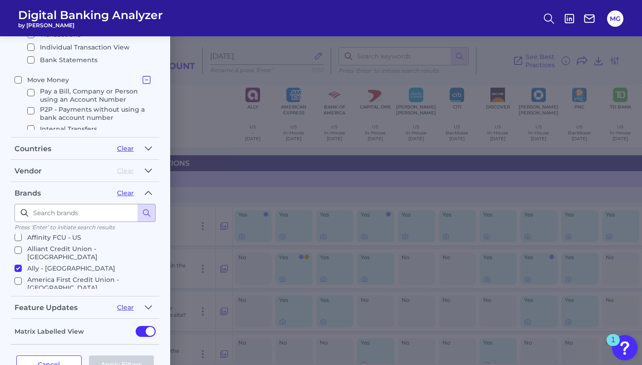
scroll to position [19, 0]
click at [148, 168] on icon "button" at bounding box center [148, 170] width 7 height 11
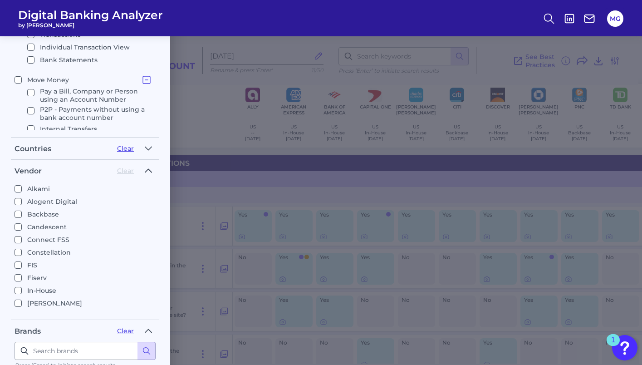
click at [148, 168] on icon "button" at bounding box center [148, 170] width 7 height 11
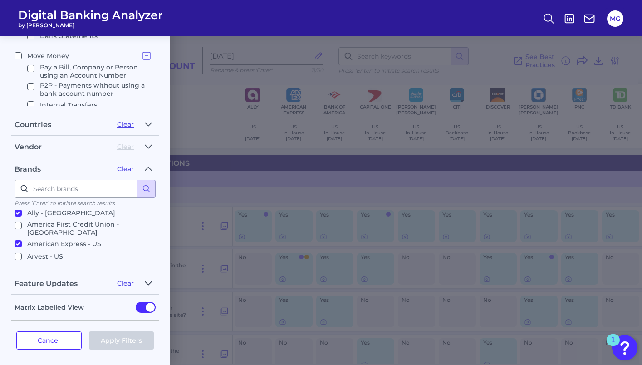
scroll to position [60, 0]
click at [146, 279] on icon "button" at bounding box center [148, 283] width 7 height 11
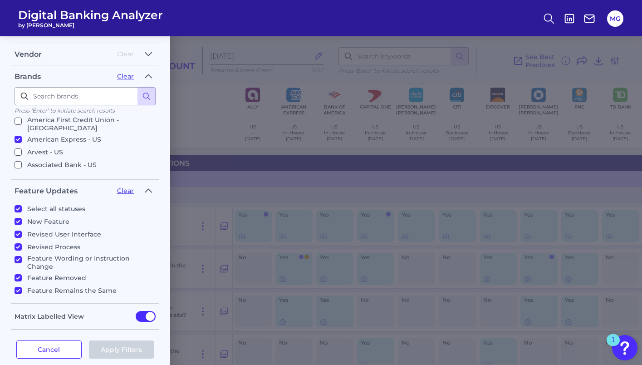
scroll to position [331, 0]
click at [21, 205] on input "Select all statuses" at bounding box center [18, 208] width 7 height 7
checkbox input "false"
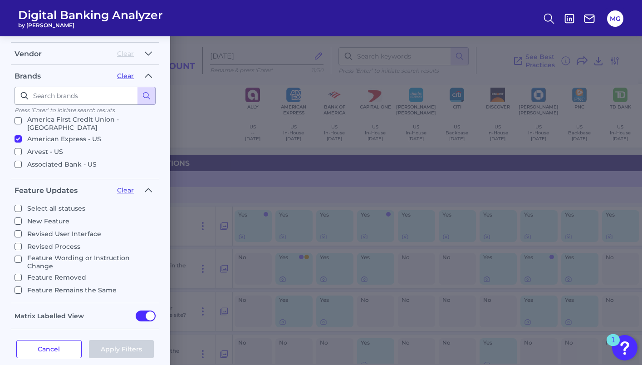
checkbox input "false"
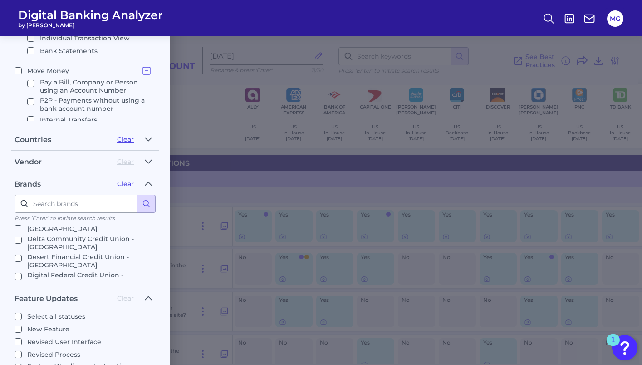
scroll to position [366, 0]
click at [19, 297] on input "Fifth Third - US" at bounding box center [18, 300] width 7 height 7
checkbox input "true"
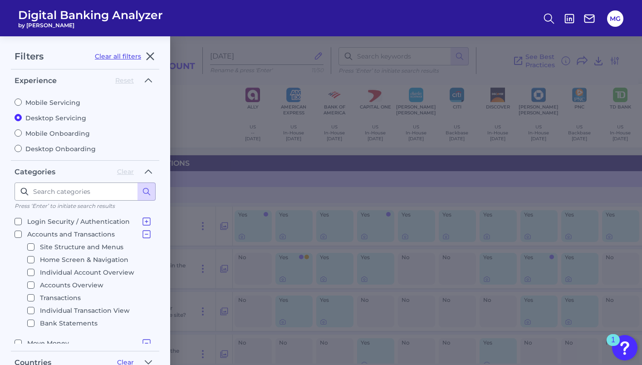
scroll to position [0, 0]
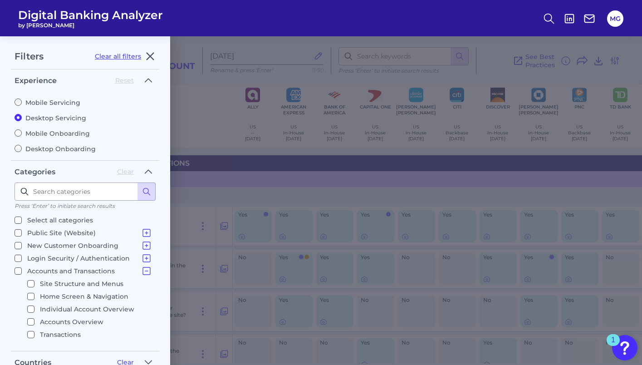
click at [18, 254] on input "Login Security / Authentication Login" at bounding box center [18, 257] width 7 height 7
checkbox input "true"
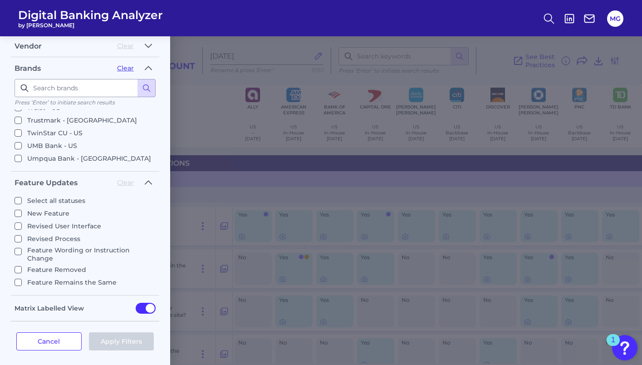
click at [17, 197] on input "Select all statuses" at bounding box center [18, 200] width 7 height 7
checkbox input "true"
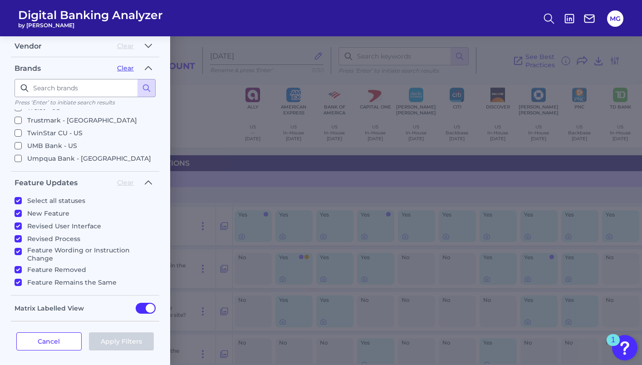
checkbox input "true"
click at [128, 334] on button "Apply Filters" at bounding box center [121, 341] width 65 height 18
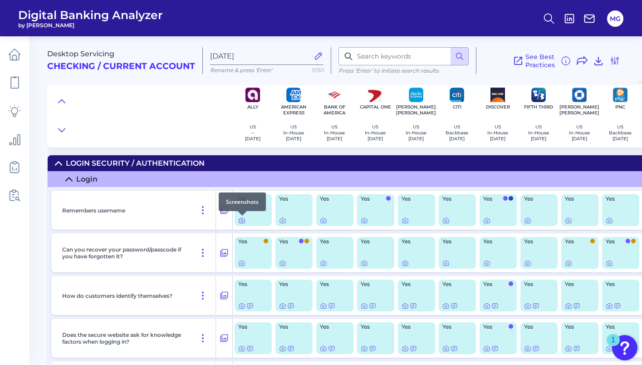
click at [242, 219] on icon at bounding box center [241, 220] width 7 height 7
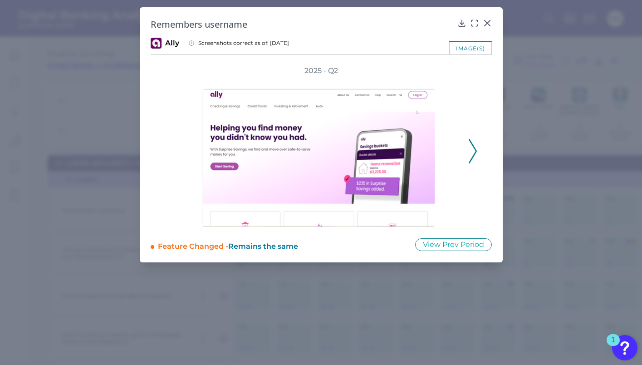
click at [476, 150] on icon at bounding box center [472, 151] width 8 height 24
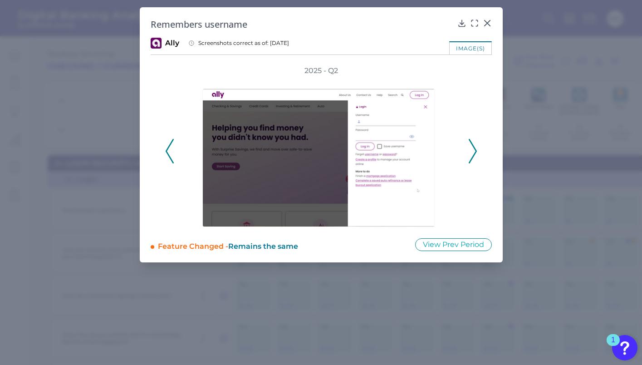
drag, startPoint x: 476, startPoint y: 150, endPoint x: 483, endPoint y: 57, distance: 92.8
click at [476, 150] on button at bounding box center [472, 151] width 9 height 24
click at [486, 22] on icon at bounding box center [486, 22] width 5 height 5
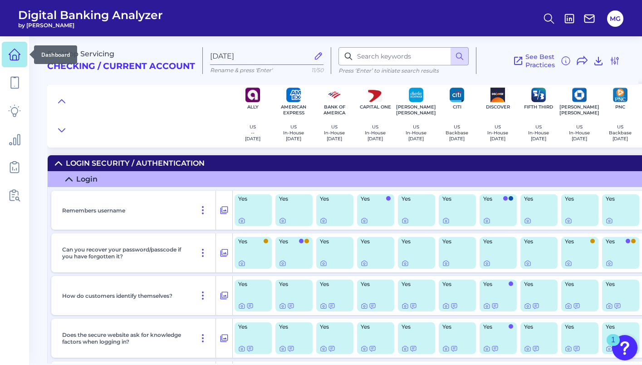
click at [10, 52] on icon at bounding box center [14, 54] width 13 height 13
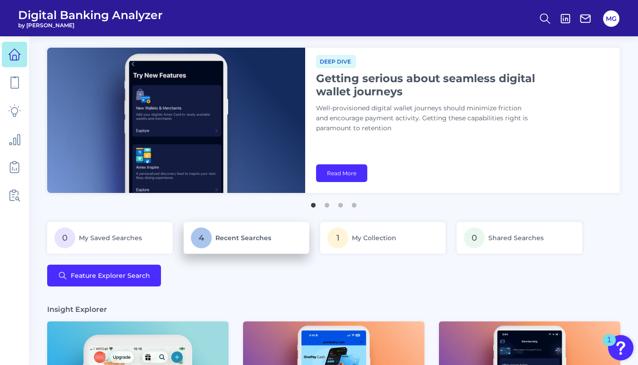
click at [275, 246] on p "4 Recent Searches" at bounding box center [246, 237] width 111 height 21
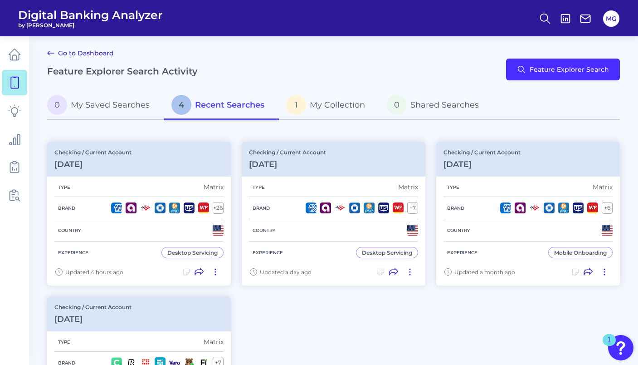
click at [50, 54] on icon at bounding box center [50, 53] width 11 height 11
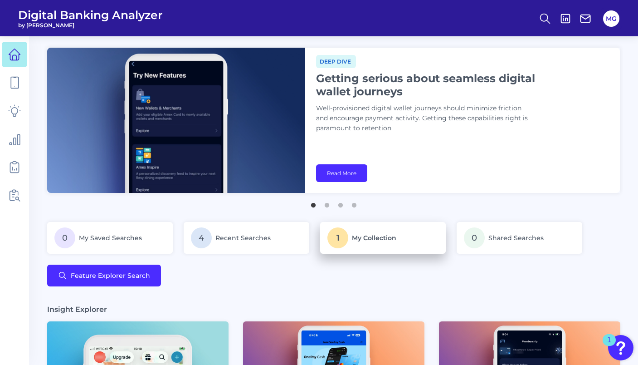
click at [401, 247] on p "1 My Collection" at bounding box center [382, 237] width 111 height 21
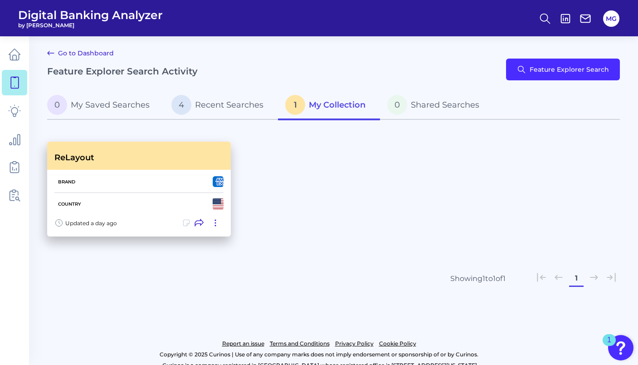
click at [139, 222] on div "Updated a day ago" at bounding box center [139, 225] width 184 height 22
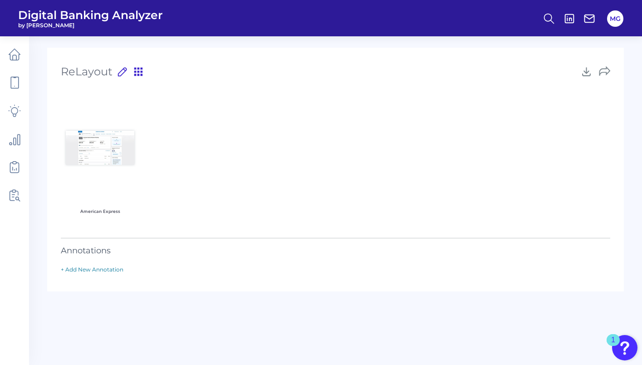
click at [98, 149] on img at bounding box center [100, 148] width 68 height 34
click at [137, 69] on icon at bounding box center [138, 72] width 8 height 8
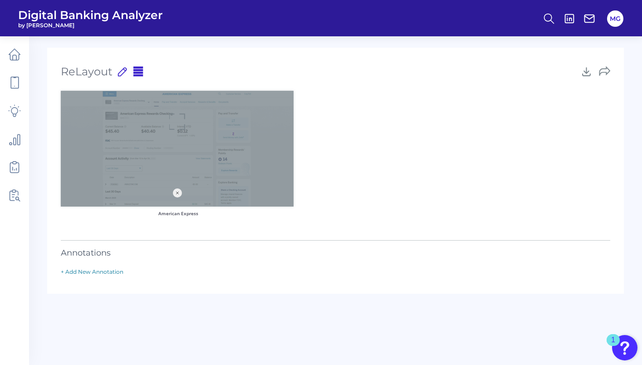
click at [141, 146] on div at bounding box center [177, 149] width 233 height 116
click at [185, 197] on div at bounding box center [177, 149] width 233 height 116
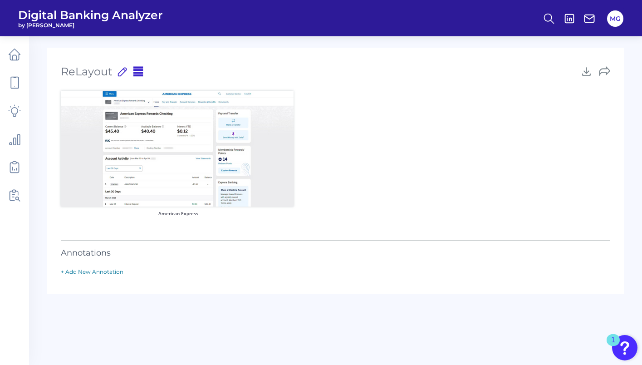
click at [120, 72] on icon at bounding box center [122, 72] width 8 height 8
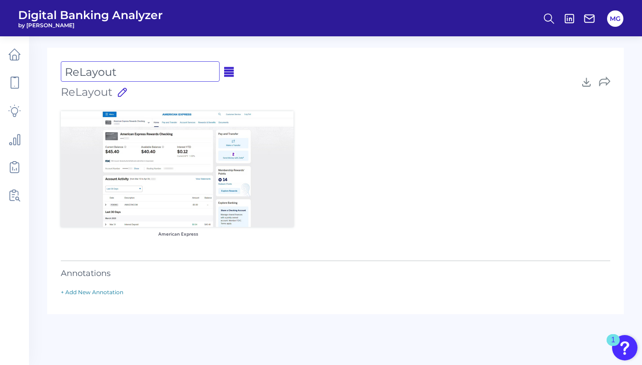
click at [120, 72] on input "ReLayout" at bounding box center [140, 71] width 159 height 20
drag, startPoint x: 354, startPoint y: 84, endPoint x: 456, endPoint y: 82, distance: 102.1
click at [356, 83] on div "ReLayout ReLayout Press ‘Enter’ to save title 8 /50" at bounding box center [335, 81] width 549 height 41
click at [466, 134] on div "American Express" at bounding box center [335, 178] width 549 height 135
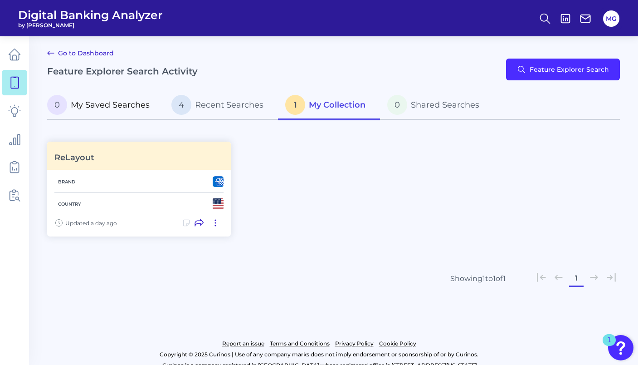
drag, startPoint x: 185, startPoint y: 103, endPoint x: 159, endPoint y: 102, distance: 25.9
click at [185, 103] on span "4" at bounding box center [181, 105] width 20 height 20
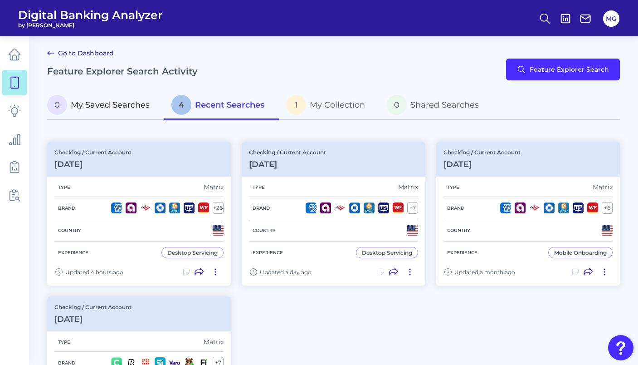
click at [98, 99] on p "0 My Saved Searches" at bounding box center [98, 105] width 102 height 20
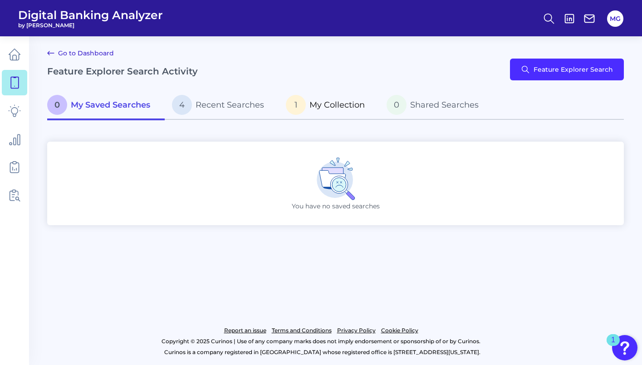
click at [334, 115] on link "1 My Collection" at bounding box center [328, 105] width 101 height 29
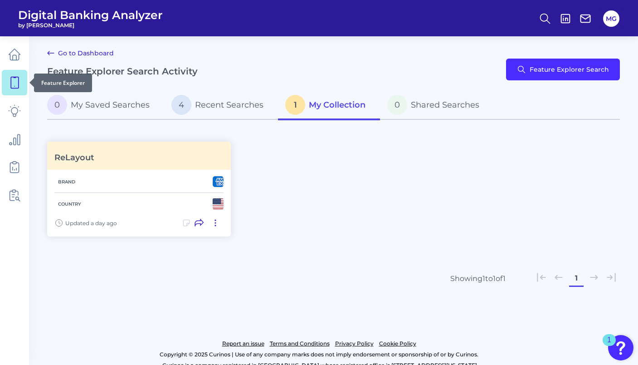
click at [11, 92] on link at bounding box center [14, 82] width 25 height 25
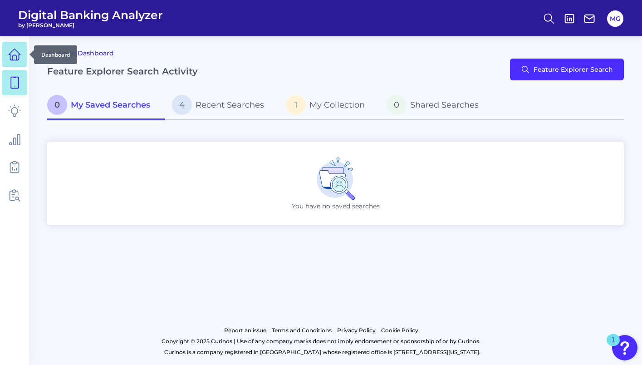
click at [15, 54] on icon at bounding box center [14, 54] width 13 height 13
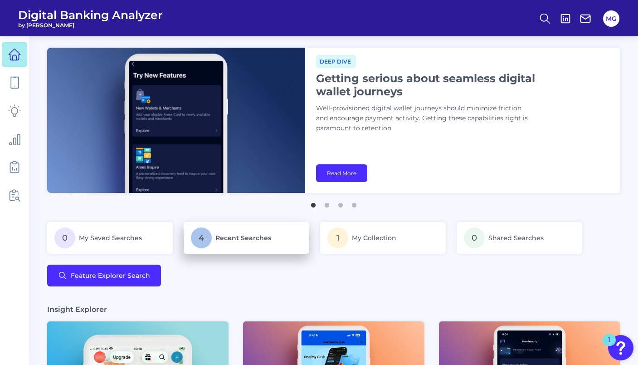
click at [235, 234] on span "Recent Searches" at bounding box center [243, 238] width 56 height 8
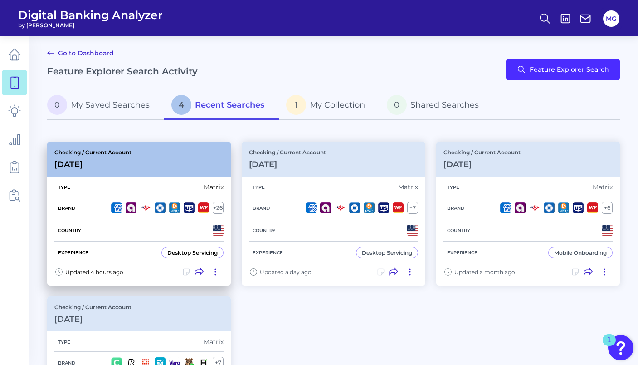
click at [219, 272] on icon at bounding box center [215, 271] width 9 height 9
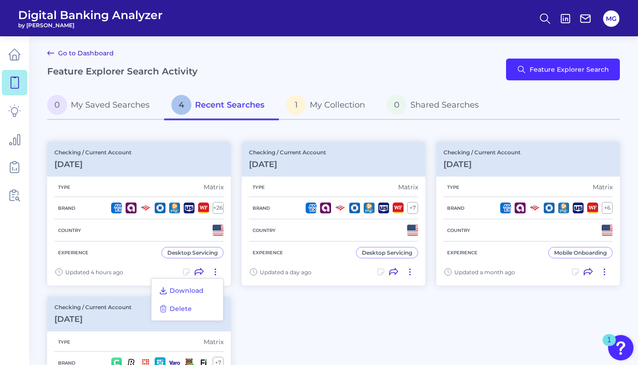
click at [202, 303] on div "Download Delete" at bounding box center [187, 299] width 73 height 43
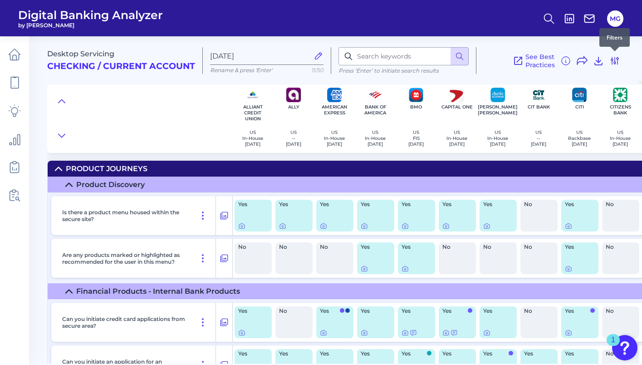
click at [614, 62] on icon at bounding box center [614, 60] width 11 height 11
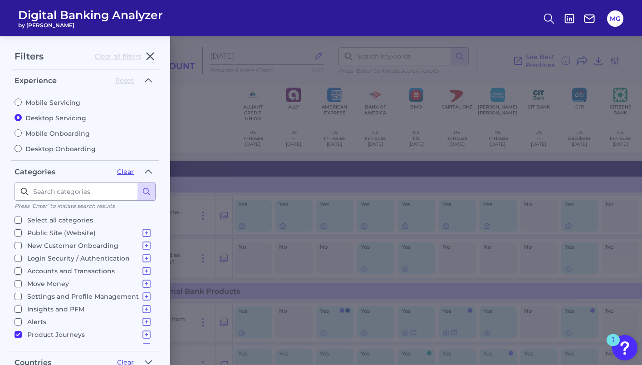
scroll to position [4, 0]
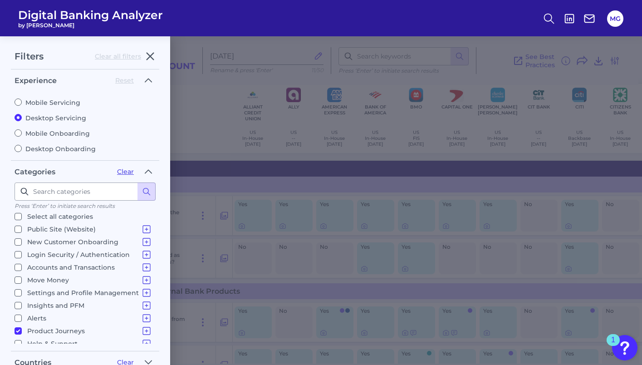
click at [19, 328] on input "Product Journeys Product Discovery Financial Products - Internal Bank Products …" at bounding box center [18, 330] width 7 height 7
checkbox input "false"
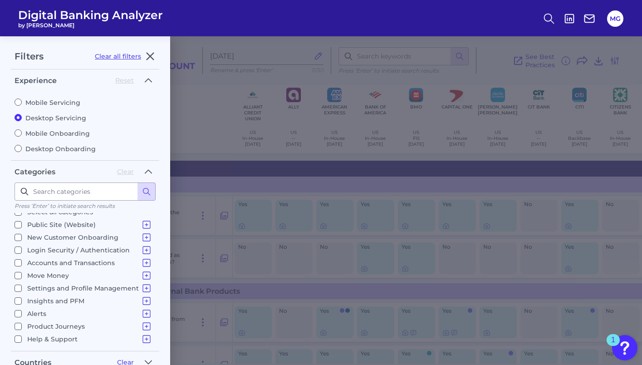
scroll to position [9, 0]
drag, startPoint x: 19, startPoint y: 259, endPoint x: 46, endPoint y: 260, distance: 26.8
click at [19, 259] on input "Accounts and Transactions Site Structure and Menus Home Screen & Navigation Ind…" at bounding box center [18, 261] width 7 height 7
click at [143, 260] on icon at bounding box center [146, 261] width 7 height 7
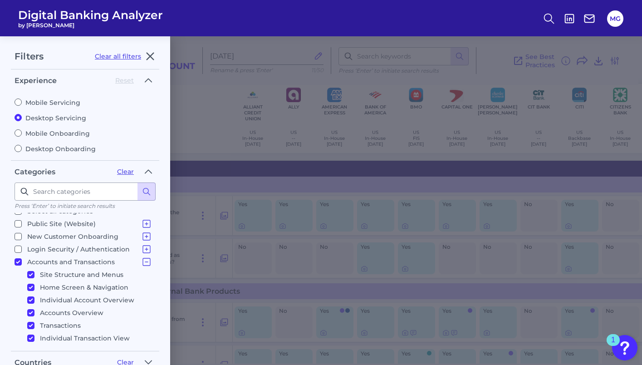
scroll to position [10, 0]
click at [15, 258] on input "Accounts and Transactions Site Structure and Menus Home Screen & Navigation Ind…" at bounding box center [18, 261] width 7 height 7
checkbox input "false"
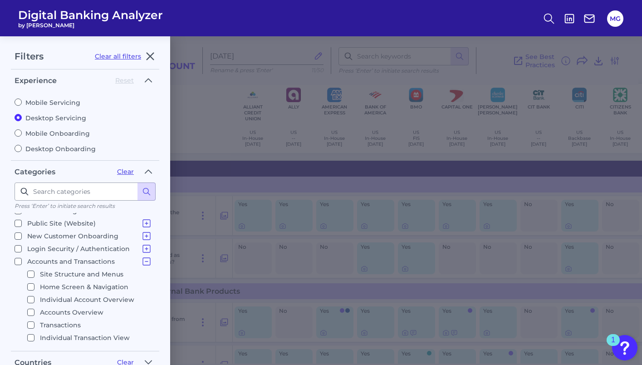
checkbox input "false"
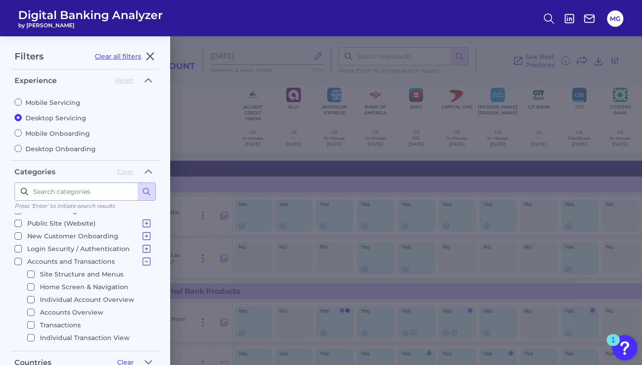
scroll to position [9, 0]
click at [29, 298] on input "Individual Account Overview" at bounding box center [30, 299] width 7 height 7
checkbox input "true"
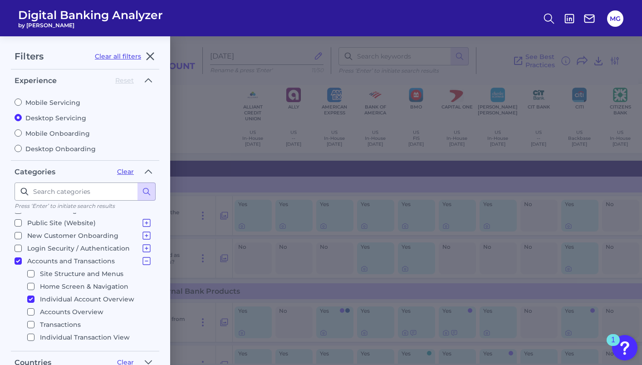
click at [30, 310] on input "Accounts Overview" at bounding box center [30, 311] width 7 height 7
checkbox input "true"
click at [29, 271] on input "Site Structure and Menus" at bounding box center [30, 272] width 7 height 7
checkbox input "true"
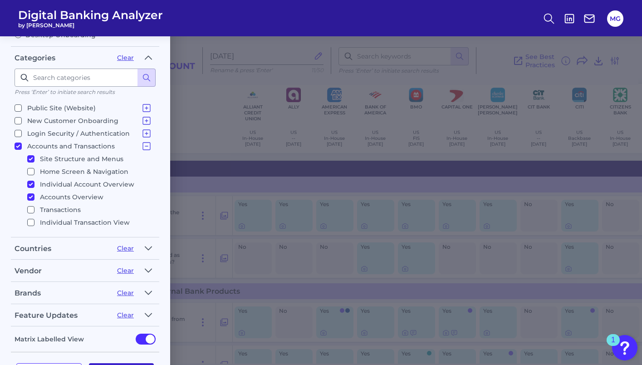
scroll to position [146, 0]
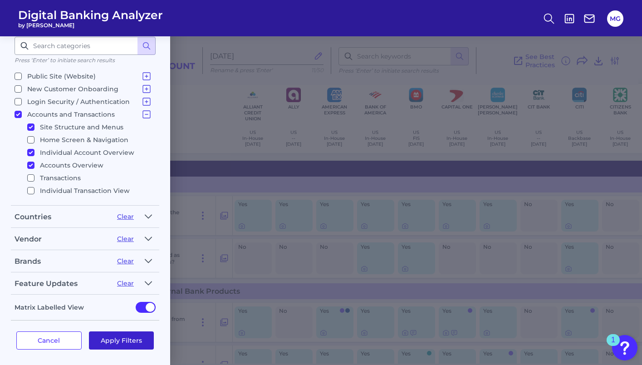
click at [136, 341] on button "Apply Filters" at bounding box center [121, 340] width 65 height 18
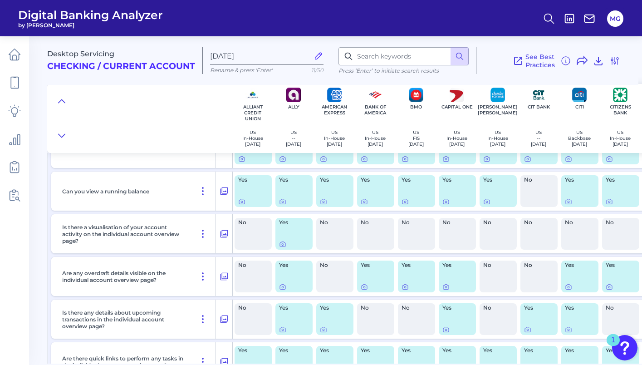
scroll to position [217, 0]
click at [287, 242] on div at bounding box center [294, 243] width 30 height 7
click at [283, 243] on icon at bounding box center [283, 244] width 2 height 2
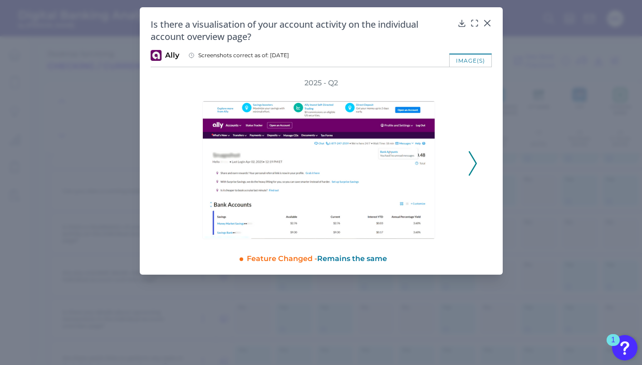
click at [492, 26] on div "Is there a visualisation of your account activity on the individual account ove…" at bounding box center [321, 140] width 363 height 267
click at [487, 25] on div at bounding box center [486, 29] width 9 height 9
click at [486, 19] on div "Is there a visualisation of your account activity on the individual account ove…" at bounding box center [321, 140] width 363 height 267
click at [486, 20] on icon at bounding box center [486, 23] width 9 height 9
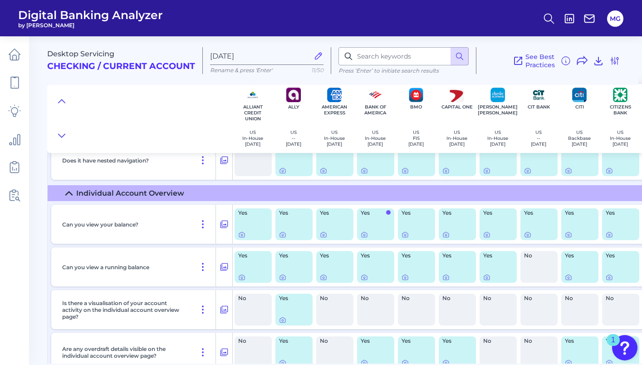
scroll to position [129, 0]
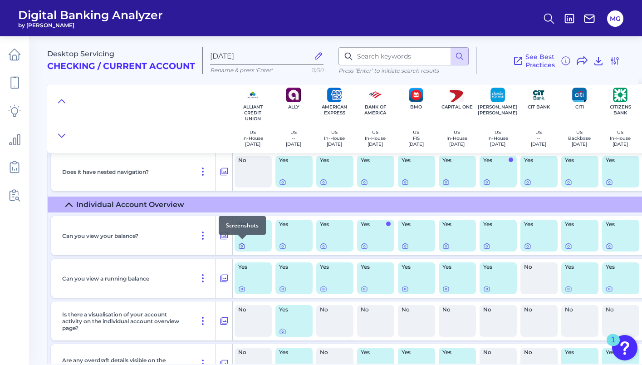
click at [241, 244] on icon at bounding box center [241, 245] width 7 height 7
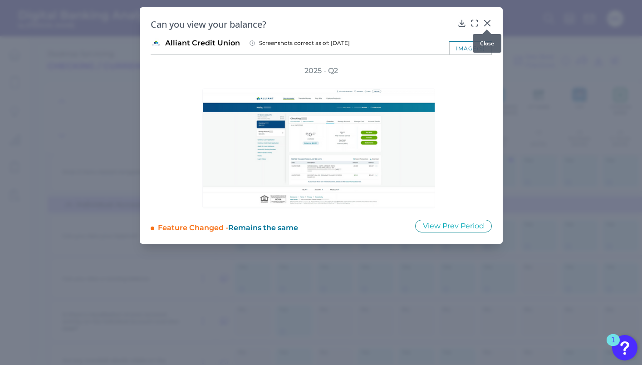
click at [487, 26] on div at bounding box center [486, 29] width 9 height 9
click at [487, 24] on icon at bounding box center [486, 22] width 5 height 5
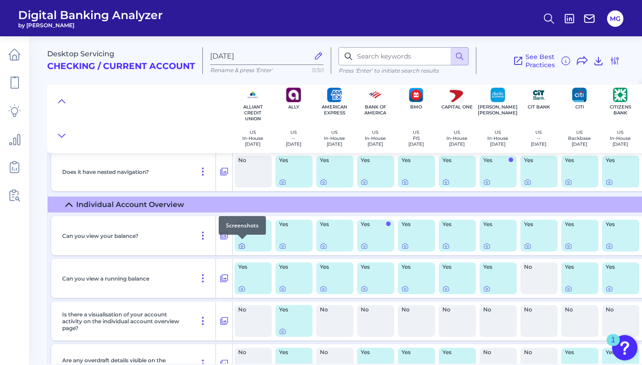
click at [239, 245] on icon at bounding box center [241, 246] width 5 height 5
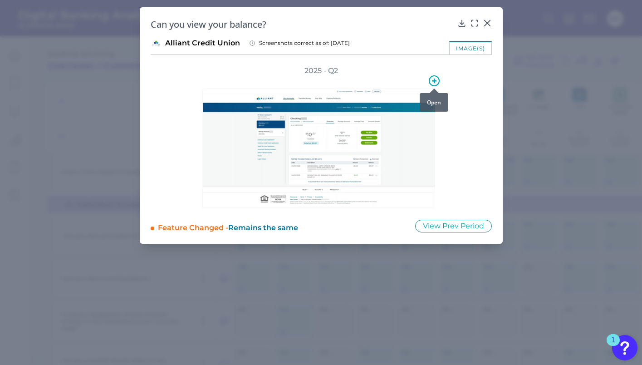
click at [436, 82] on icon at bounding box center [434, 80] width 11 height 11
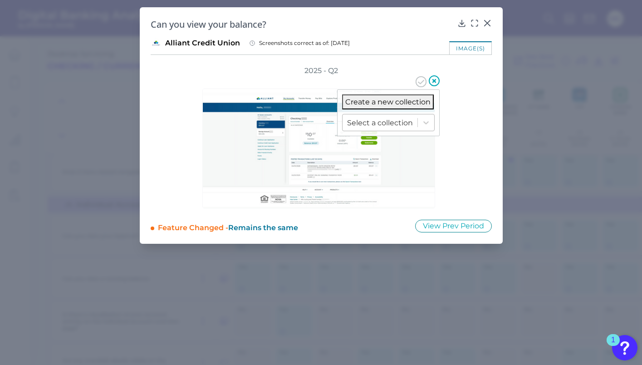
click at [408, 124] on div at bounding box center [380, 122] width 66 height 10
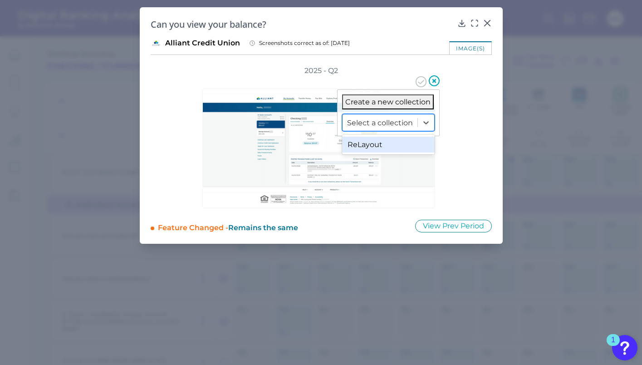
click at [402, 147] on div "ReLayout" at bounding box center [388, 144] width 93 height 16
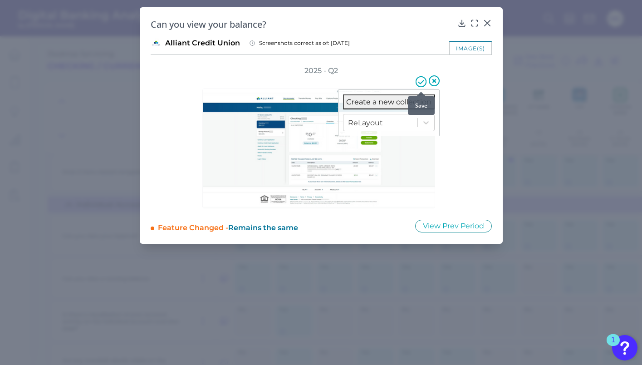
click at [419, 81] on icon at bounding box center [420, 81] width 11 height 11
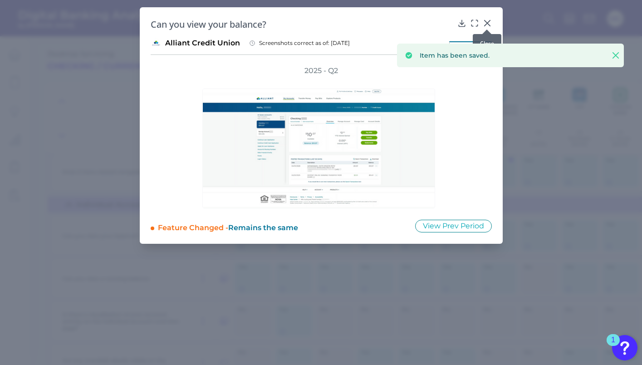
click at [486, 22] on icon at bounding box center [486, 23] width 9 height 9
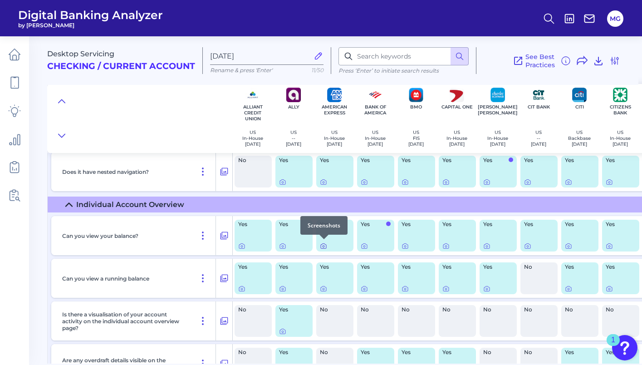
click at [322, 245] on icon at bounding box center [323, 246] width 2 height 2
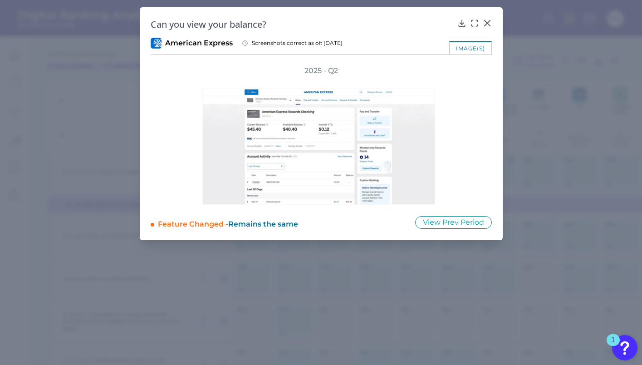
click at [492, 20] on div "Can you view your balance? American Express Screenshots correct as of: [DATE] i…" at bounding box center [321, 123] width 363 height 233
click at [487, 21] on icon at bounding box center [486, 23] width 9 height 9
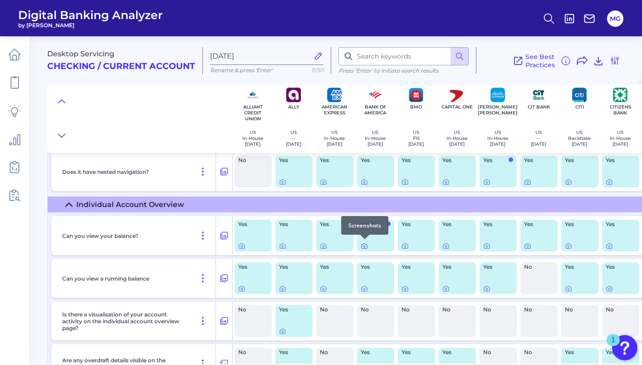
click at [362, 244] on icon at bounding box center [364, 245] width 7 height 7
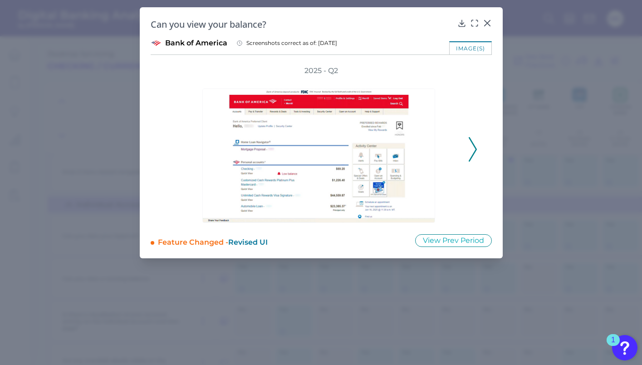
click at [472, 145] on icon at bounding box center [472, 149] width 8 height 24
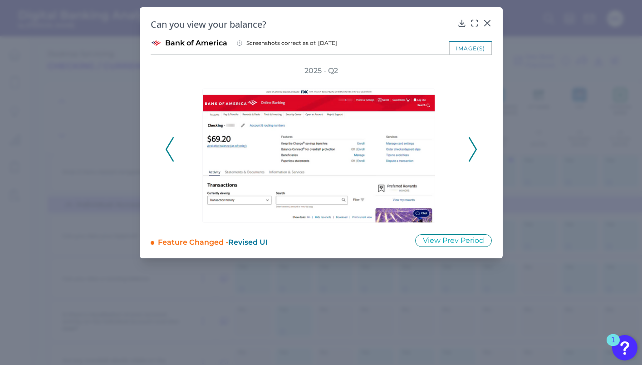
click at [472, 145] on icon at bounding box center [472, 149] width 8 height 24
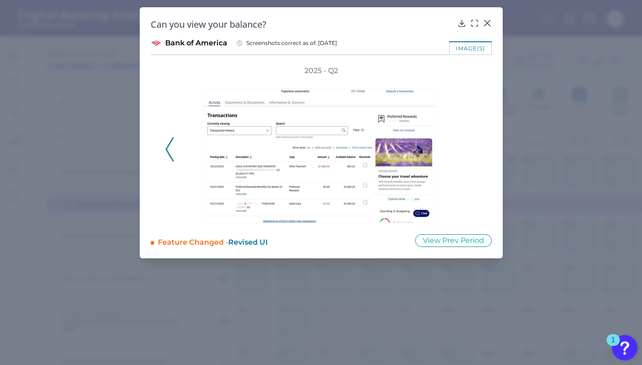
click at [473, 146] on div "2025 - Q2" at bounding box center [321, 144] width 312 height 157
click at [433, 84] on div at bounding box center [433, 88] width 9 height 9
click at [433, 79] on icon at bounding box center [434, 80] width 11 height 11
click at [385, 125] on div at bounding box center [380, 122] width 66 height 10
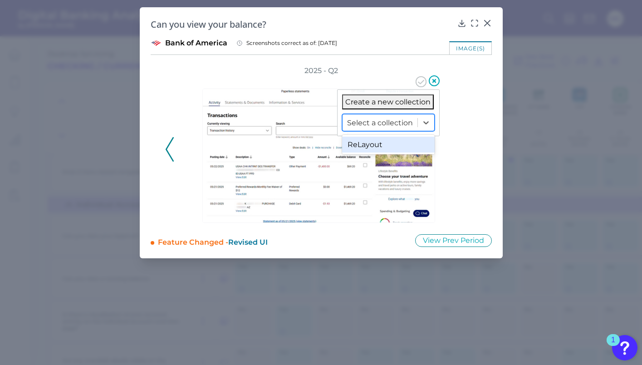
click at [377, 143] on div "ReLayout" at bounding box center [388, 144] width 93 height 16
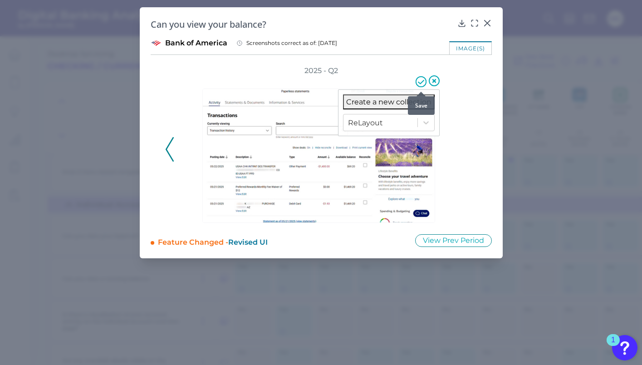
click at [420, 81] on icon at bounding box center [420, 81] width 11 height 11
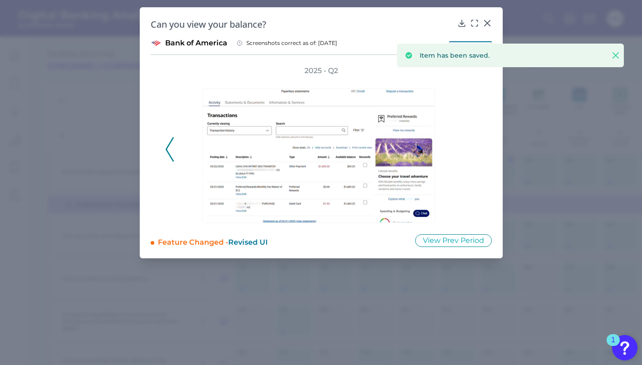
click at [489, 18] on div "Can you view your balance? Bank of America Screenshots correct as of: [DATE] im…" at bounding box center [321, 132] width 363 height 251
click at [488, 19] on icon at bounding box center [486, 23] width 9 height 9
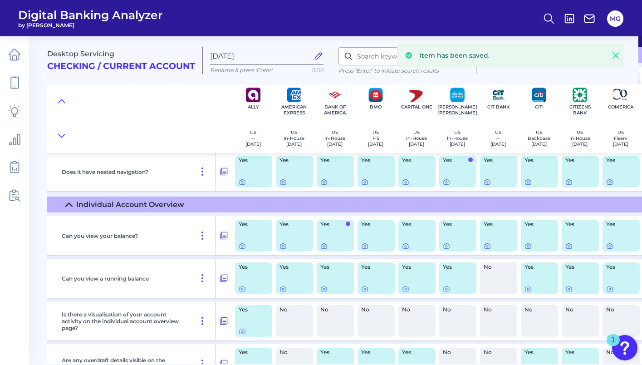
scroll to position [129, 42]
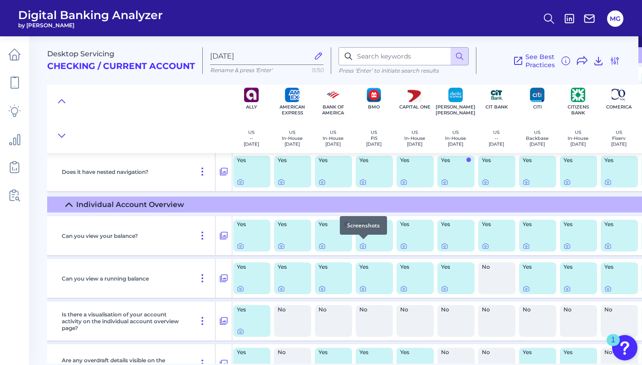
click at [364, 243] on div at bounding box center [363, 238] width 9 height 9
click at [363, 245] on icon at bounding box center [362, 245] width 7 height 7
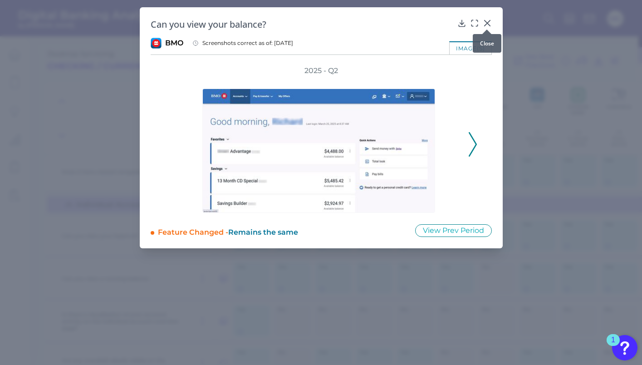
click at [488, 23] on icon at bounding box center [486, 23] width 9 height 9
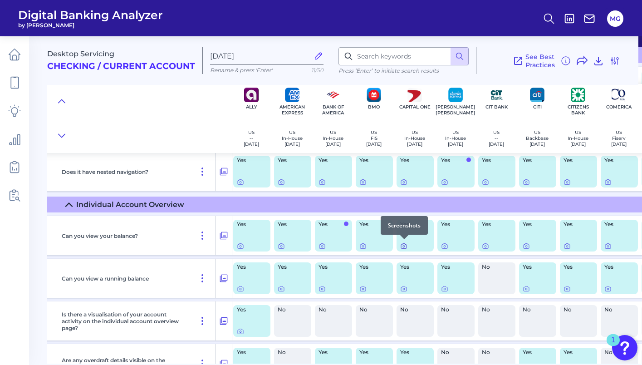
click at [403, 244] on icon at bounding box center [403, 245] width 7 height 7
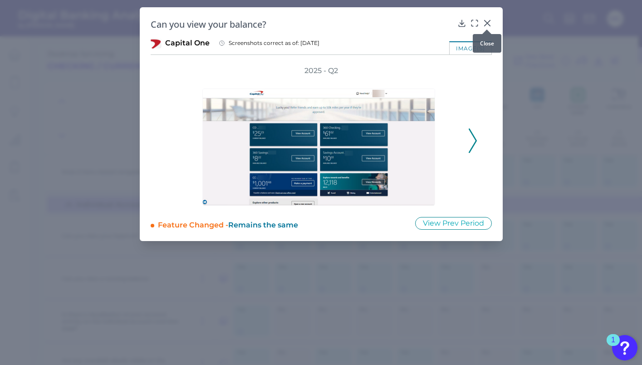
click at [484, 22] on icon at bounding box center [486, 23] width 9 height 9
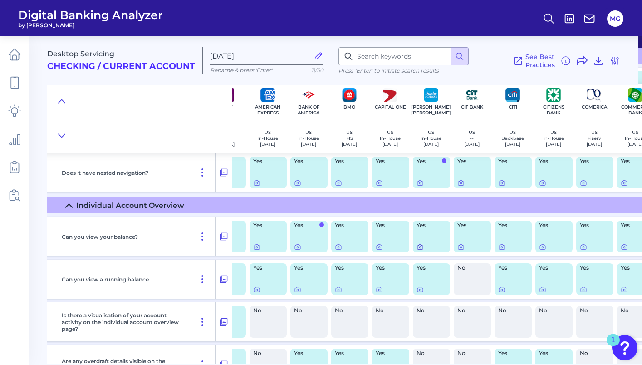
click at [418, 245] on icon at bounding box center [419, 246] width 7 height 7
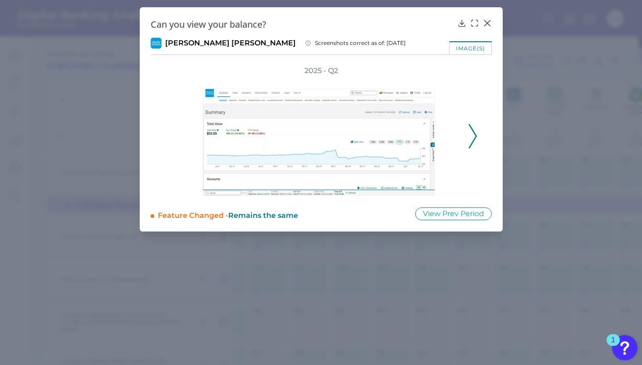
click at [473, 132] on polyline at bounding box center [472, 135] width 7 height 23
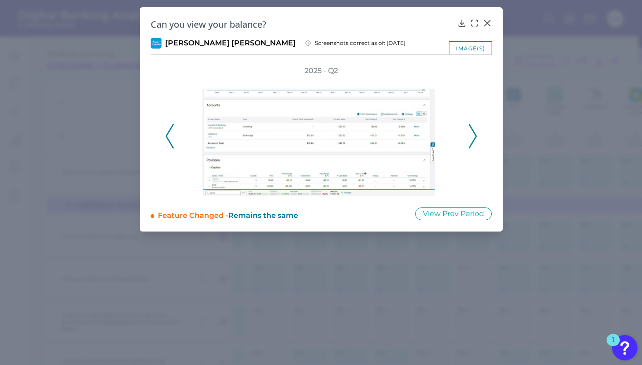
click at [473, 132] on polyline at bounding box center [472, 135] width 7 height 23
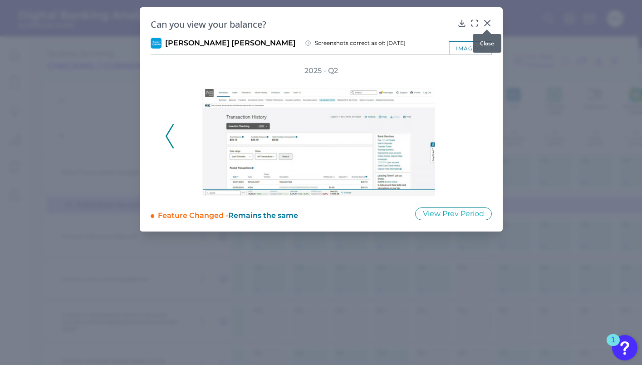
drag, startPoint x: 486, startPoint y: 23, endPoint x: 478, endPoint y: 112, distance: 90.1
click at [486, 23] on icon at bounding box center [486, 23] width 9 height 9
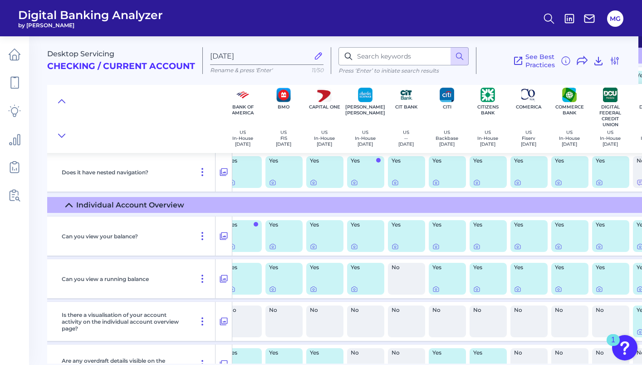
scroll to position [129, 138]
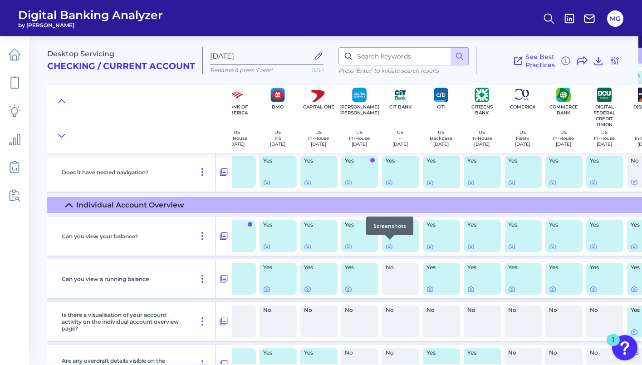
click at [390, 244] on div at bounding box center [389, 239] width 9 height 9
click at [388, 245] on icon at bounding box center [388, 246] width 7 height 7
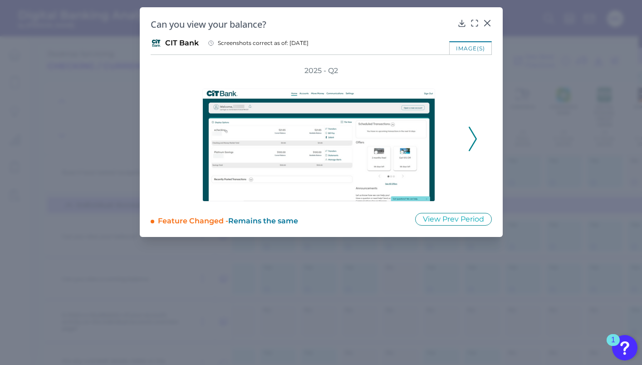
click at [467, 128] on div "2025 - Q2" at bounding box center [321, 134] width 312 height 136
click at [471, 131] on polyline at bounding box center [472, 138] width 7 height 23
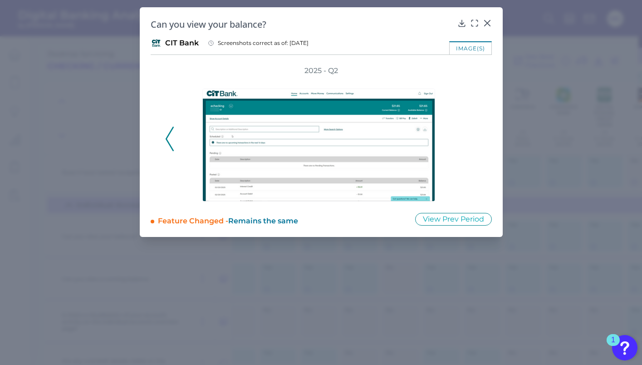
click at [473, 131] on div "2025 - Q2" at bounding box center [321, 134] width 312 height 136
drag, startPoint x: 485, startPoint y: 22, endPoint x: 470, endPoint y: 142, distance: 121.1
click at [485, 22] on icon at bounding box center [486, 22] width 5 height 5
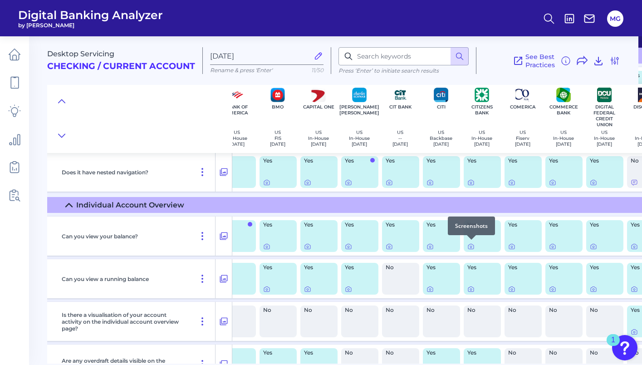
click at [469, 242] on div at bounding box center [471, 239] width 9 height 9
click at [470, 246] on icon at bounding box center [471, 247] width 2 height 2
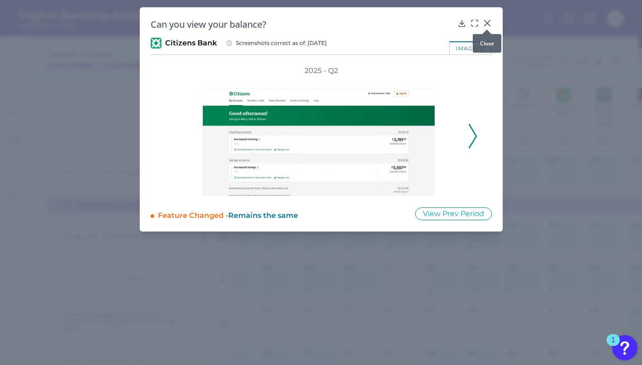
click at [483, 25] on div at bounding box center [486, 29] width 9 height 9
click at [485, 24] on body "Digital Banking Analyzer by Curinos MG Desktop Servicing Checking / Current Acc…" at bounding box center [321, 182] width 642 height 365
drag, startPoint x: 486, startPoint y: 20, endPoint x: 493, endPoint y: 32, distance: 14.0
click at [486, 20] on icon at bounding box center [486, 23] width 9 height 9
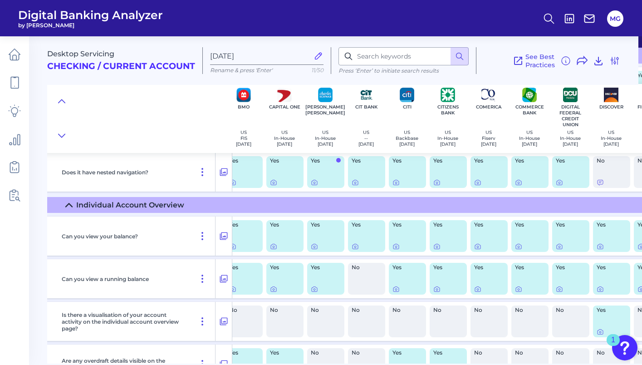
scroll to position [129, 174]
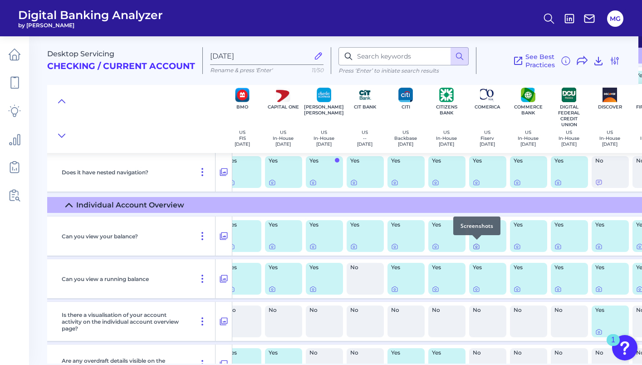
click at [478, 246] on icon at bounding box center [476, 246] width 7 height 7
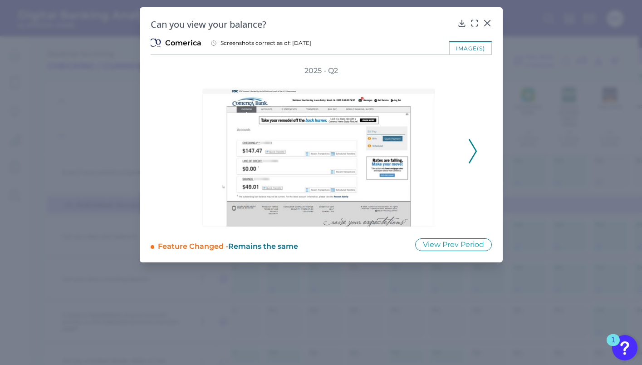
click at [474, 146] on icon at bounding box center [472, 151] width 8 height 24
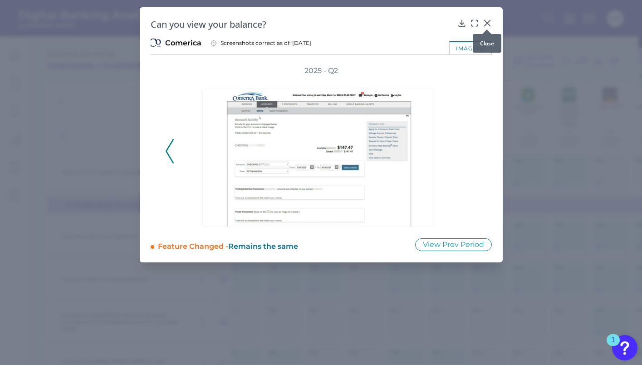
drag, startPoint x: 489, startPoint y: 22, endPoint x: 489, endPoint y: 45, distance: 22.7
click at [489, 22] on icon at bounding box center [486, 23] width 9 height 9
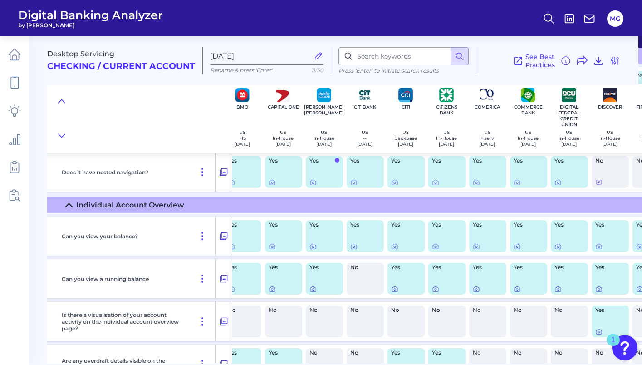
scroll to position [129, 216]
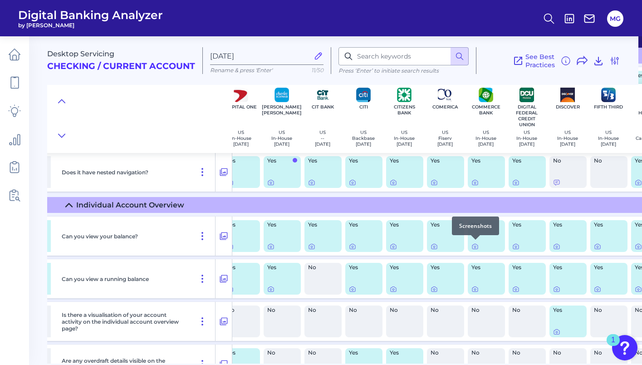
click at [474, 243] on div at bounding box center [475, 239] width 9 height 9
click at [475, 246] on icon at bounding box center [475, 247] width 2 height 2
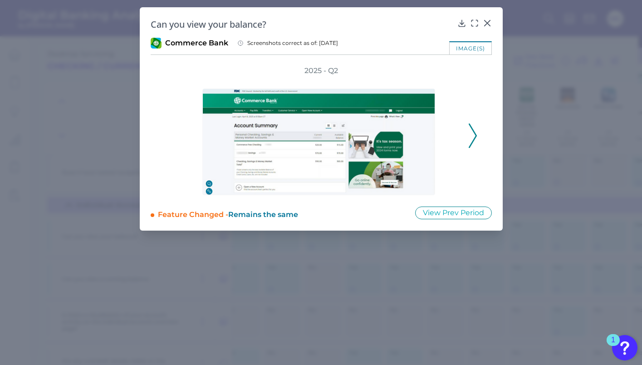
click at [484, 28] on div "Can you view your balance?" at bounding box center [321, 24] width 341 height 12
click at [484, 25] on div at bounding box center [486, 29] width 9 height 9
click at [487, 26] on div at bounding box center [486, 29] width 9 height 9
click at [486, 23] on icon at bounding box center [486, 23] width 9 height 9
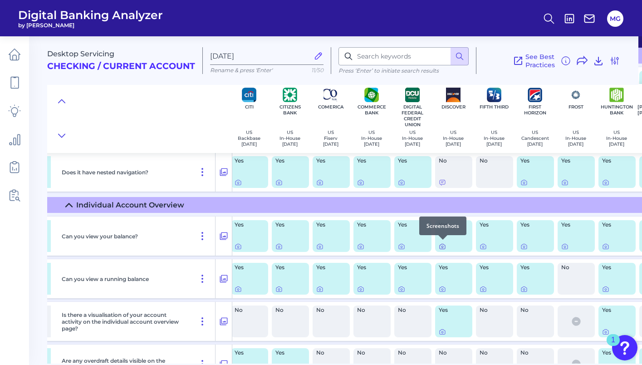
scroll to position [129, 329]
click at [443, 245] on icon at bounding box center [442, 246] width 7 height 7
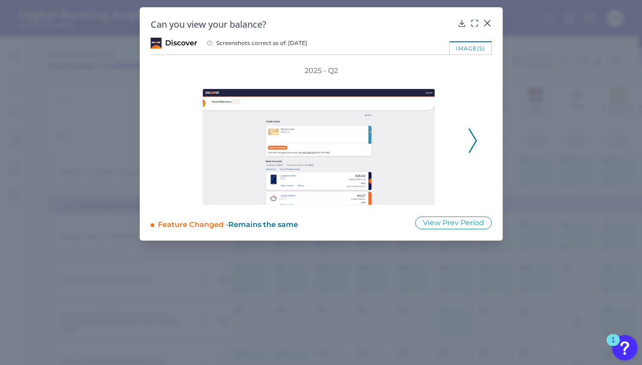
click at [473, 141] on icon at bounding box center [472, 140] width 8 height 24
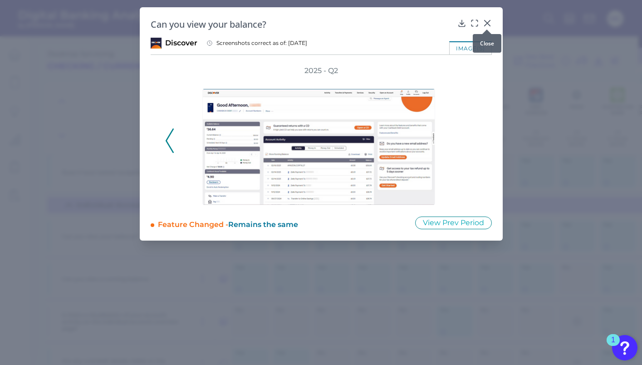
click at [484, 23] on icon at bounding box center [486, 23] width 9 height 9
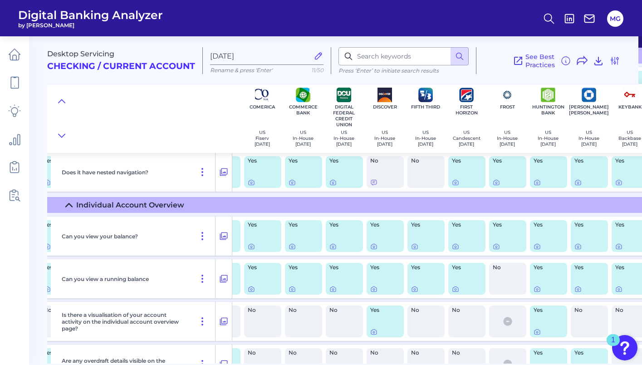
scroll to position [129, 400]
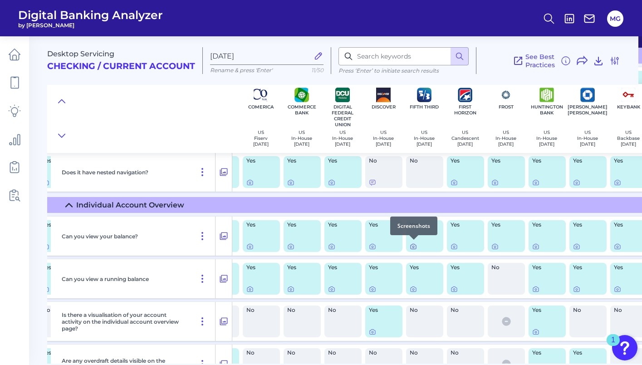
click at [413, 245] on icon at bounding box center [412, 246] width 7 height 7
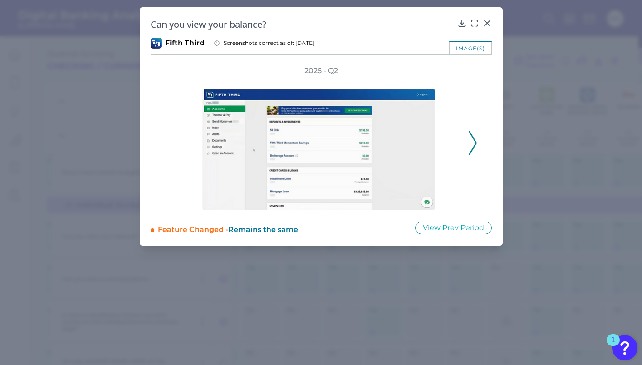
click at [479, 141] on div "2025 - Q2" at bounding box center [321, 138] width 341 height 144
click at [473, 142] on icon at bounding box center [472, 143] width 8 height 24
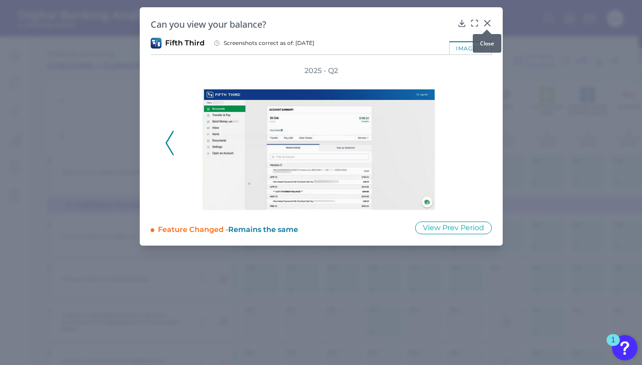
click at [487, 20] on icon at bounding box center [486, 23] width 9 height 9
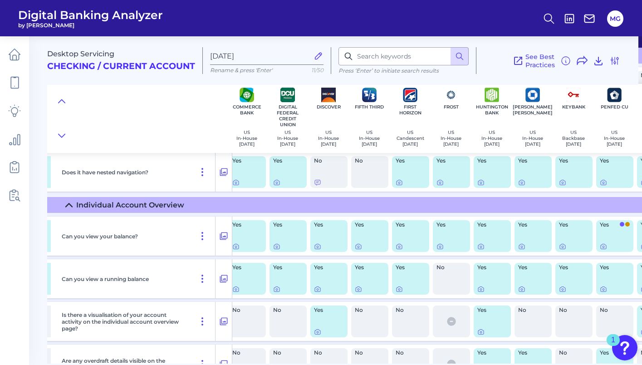
scroll to position [129, 457]
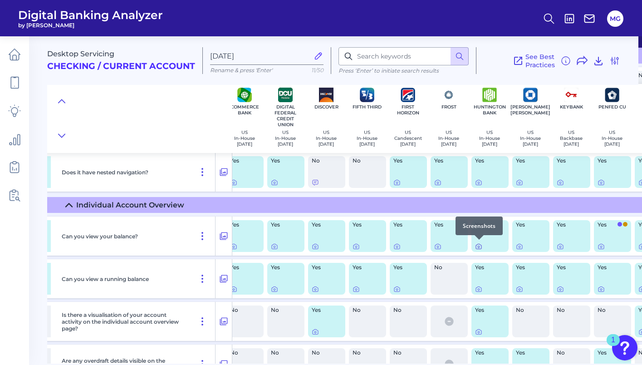
click at [478, 245] on icon at bounding box center [478, 246] width 7 height 7
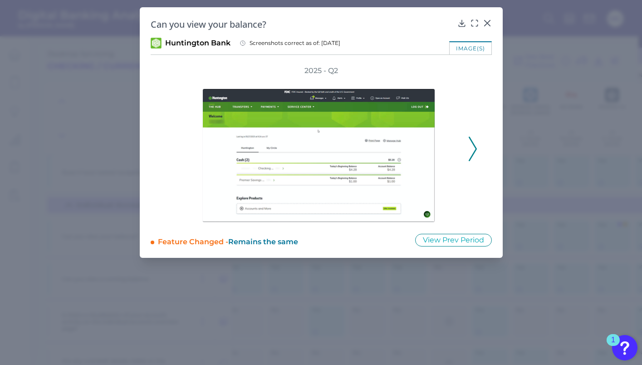
click at [485, 18] on div "Can you view your balance? Huntington Bank Screenshots correct as of: [DATE] im…" at bounding box center [321, 132] width 363 height 250
click at [486, 22] on icon at bounding box center [486, 23] width 9 height 9
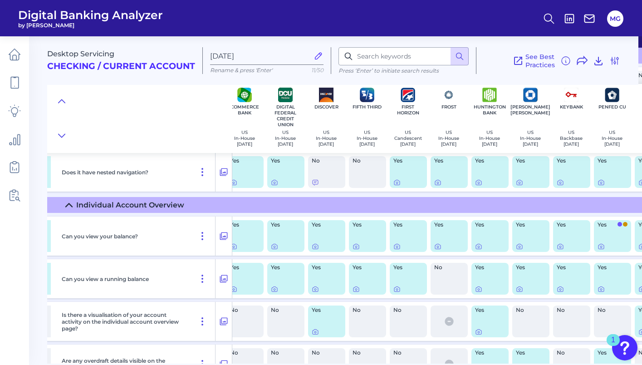
scroll to position [128, 457]
click at [438, 247] on icon at bounding box center [437, 246] width 7 height 7
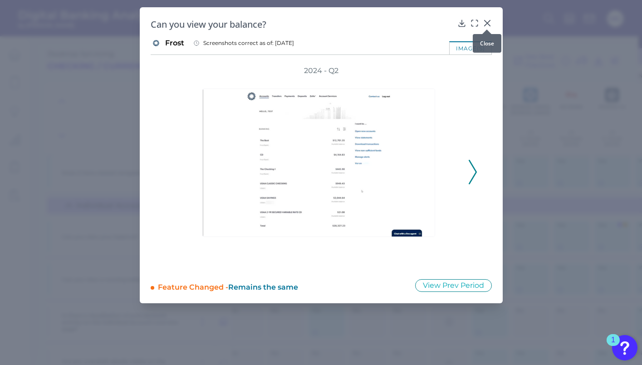
click at [487, 25] on div at bounding box center [486, 29] width 9 height 9
click at [486, 23] on icon at bounding box center [486, 22] width 5 height 5
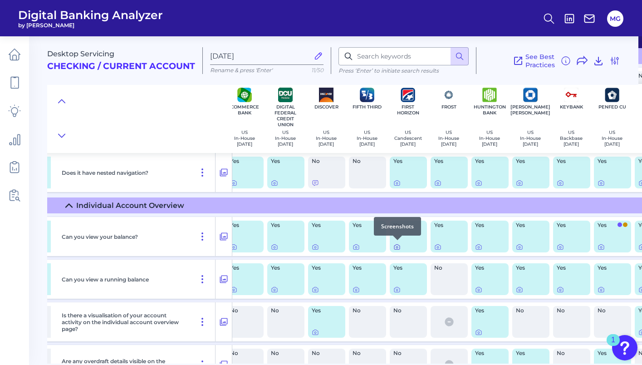
click at [396, 245] on icon at bounding box center [396, 246] width 7 height 7
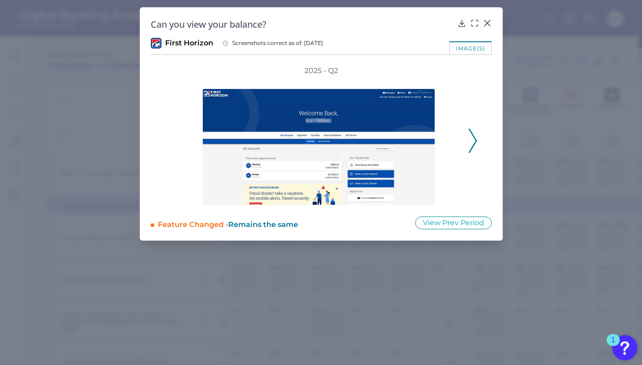
click at [475, 141] on polyline at bounding box center [472, 140] width 7 height 23
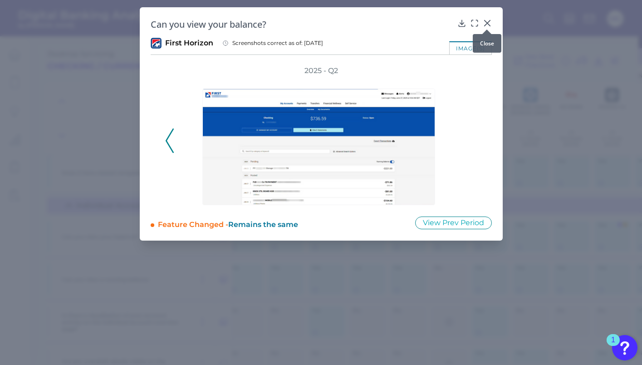
click at [489, 26] on div at bounding box center [486, 29] width 9 height 9
click at [489, 24] on icon at bounding box center [486, 23] width 9 height 9
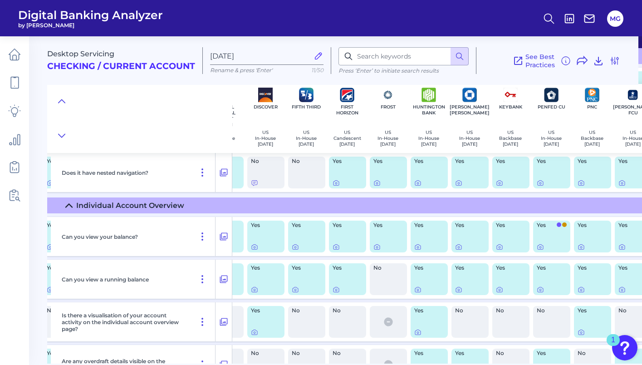
scroll to position [128, 518]
click at [454, 245] on icon at bounding box center [457, 246] width 7 height 7
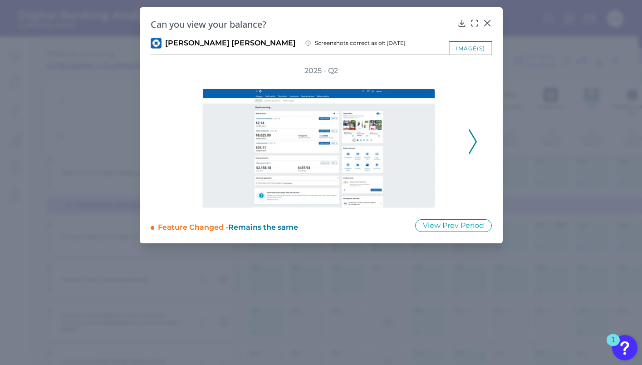
click at [471, 144] on icon at bounding box center [472, 141] width 8 height 24
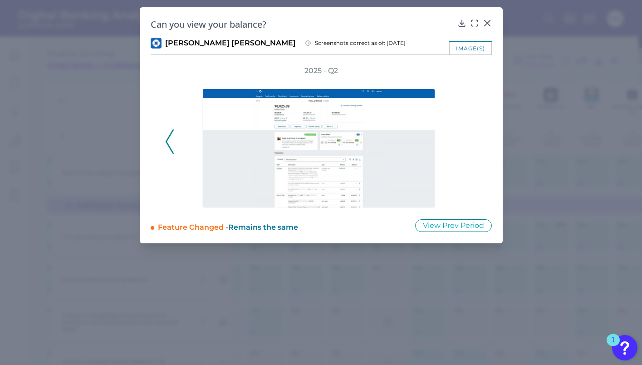
click at [166, 136] on icon at bounding box center [170, 141] width 8 height 24
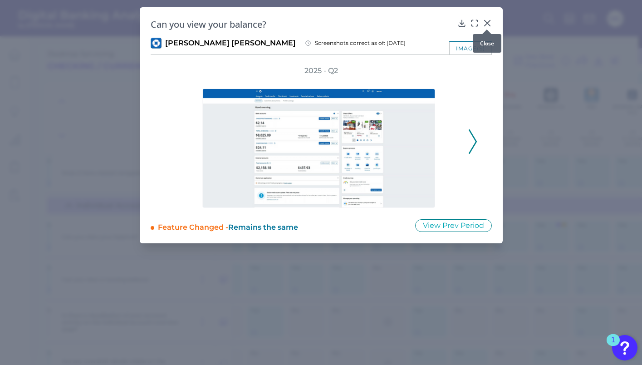
click at [486, 22] on icon at bounding box center [486, 22] width 5 height 5
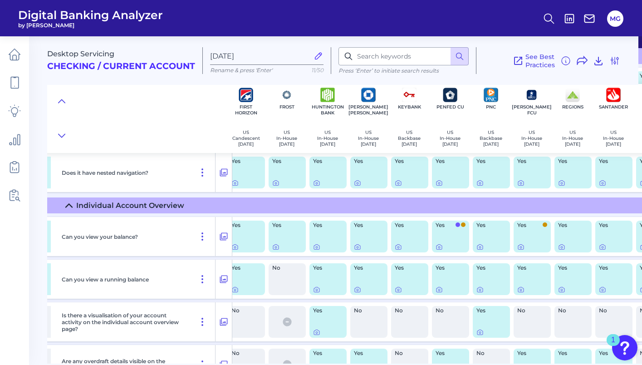
scroll to position [128, 619]
click at [480, 243] on div at bounding box center [479, 239] width 9 height 9
click at [479, 244] on icon at bounding box center [479, 246] width 7 height 7
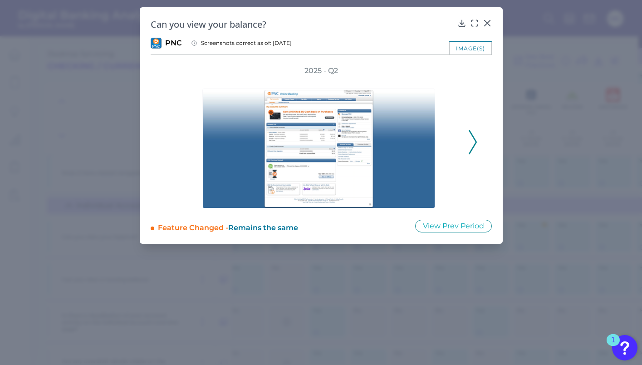
click at [474, 142] on icon at bounding box center [472, 142] width 8 height 24
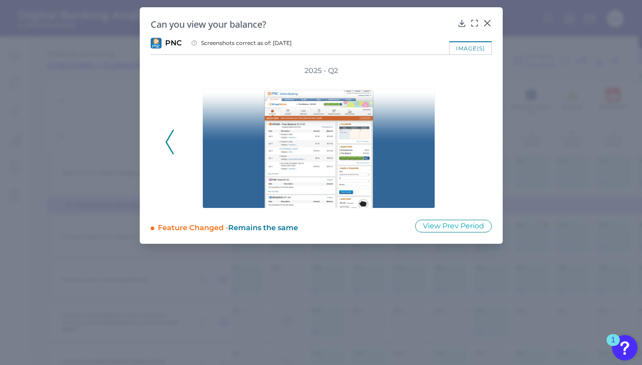
click at [474, 143] on div "2025 - Q2" at bounding box center [321, 137] width 312 height 142
click at [486, 22] on icon at bounding box center [486, 22] width 5 height 5
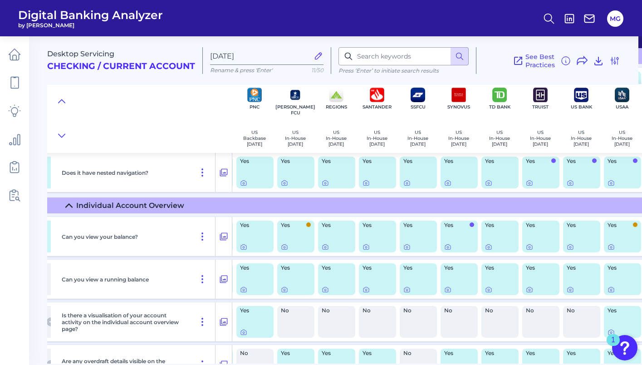
scroll to position [128, 857]
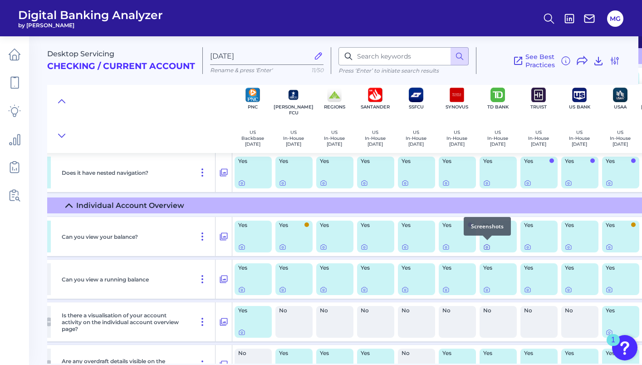
click at [489, 245] on icon at bounding box center [486, 246] width 7 height 7
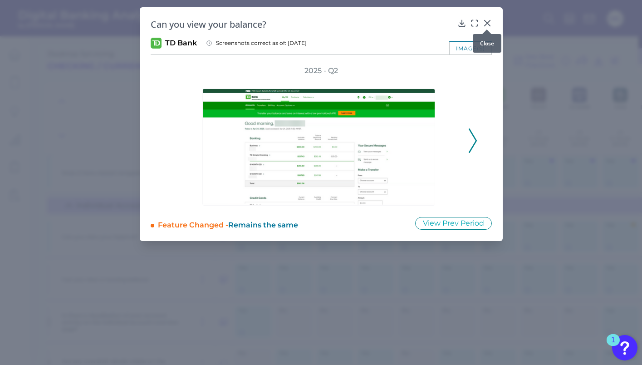
click at [486, 25] on div at bounding box center [486, 29] width 9 height 9
click at [486, 20] on icon at bounding box center [486, 23] width 9 height 9
